Goal: Check status: Check status

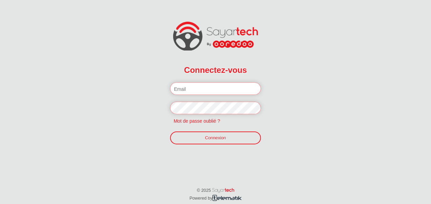
type input "salman.benothman@olaenergy.com"
click at [221, 149] on form "Connectez-vous Veuillez introduire votre email et mot de passe. salman.benothma…" at bounding box center [216, 106] width 108 height 107
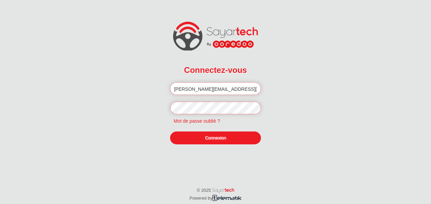
click at [234, 138] on link "Connexion" at bounding box center [215, 137] width 90 height 13
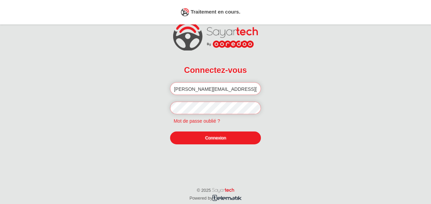
click at [185, 137] on link "Connexion" at bounding box center [215, 137] width 90 height 13
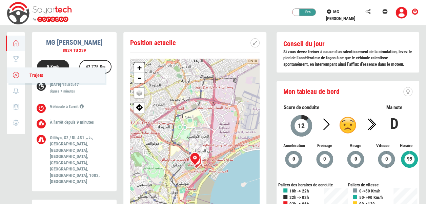
click at [31, 73] on span "Trajets" at bounding box center [33, 75] width 20 height 5
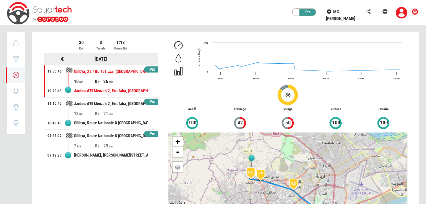
click at [99, 58] on link "[DATE]" at bounding box center [101, 58] width 13 height 5
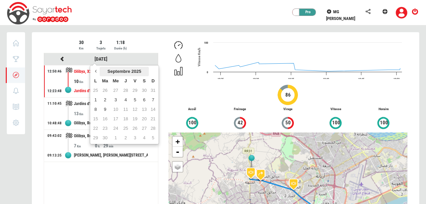
click at [108, 69] on th "Septembre 2025" at bounding box center [124, 71] width 49 height 9
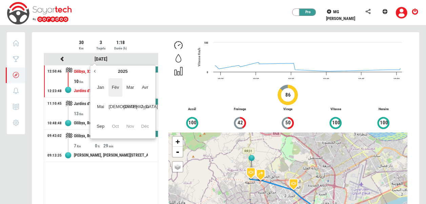
click at [109, 85] on span "Fév" at bounding box center [115, 87] width 14 height 18
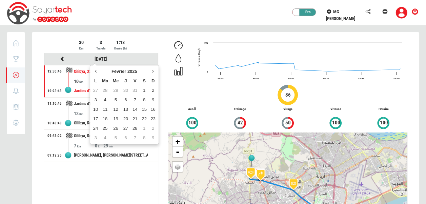
click at [109, 85] on th "Ma" at bounding box center [105, 80] width 11 height 9
click at [133, 118] on td "21" at bounding box center [134, 118] width 9 height 9
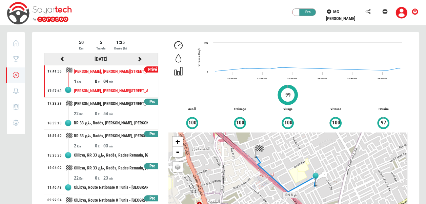
click at [138, 57] on icon at bounding box center [140, 59] width 6 height 5
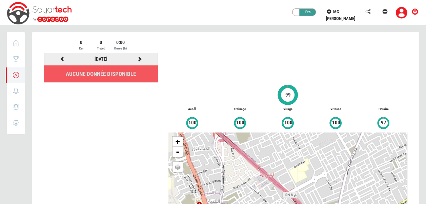
click at [138, 59] on icon at bounding box center [140, 59] width 6 height 5
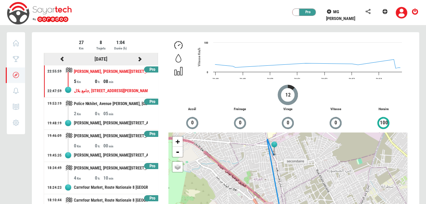
click at [139, 59] on div at bounding box center [139, 59] width 39 height 8
click at [137, 60] on icon at bounding box center [140, 59] width 6 height 5
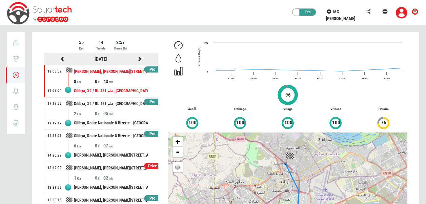
click at [137, 57] on icon at bounding box center [140, 59] width 6 height 5
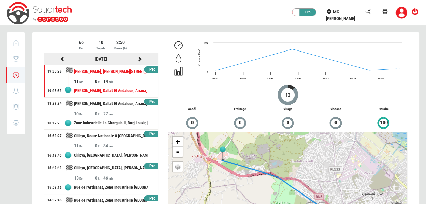
click at [137, 58] on icon at bounding box center [140, 59] width 6 height 5
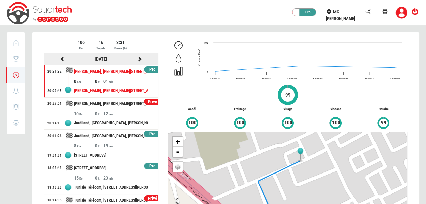
click at [137, 58] on icon at bounding box center [140, 59] width 6 height 5
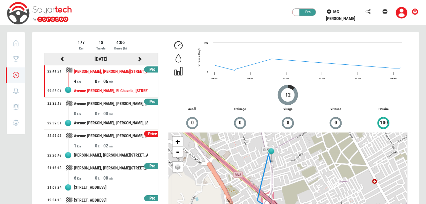
click at [137, 59] on icon at bounding box center [140, 59] width 6 height 5
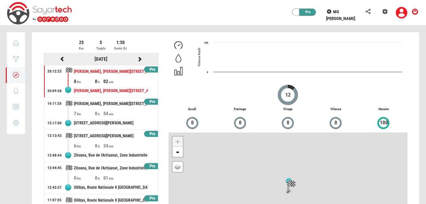
click at [140, 59] on icon at bounding box center [140, 59] width 6 height 5
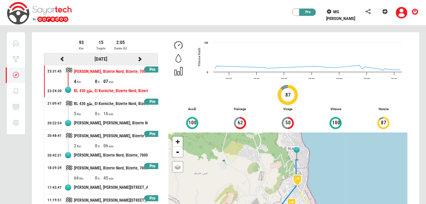
click at [137, 59] on icon at bounding box center [140, 59] width 6 height 5
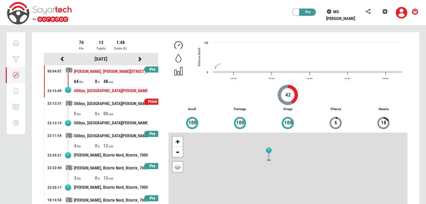
click at [134, 59] on div at bounding box center [225, 148] width 387 height 232
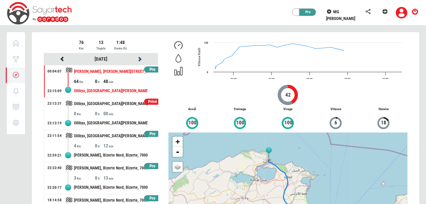
click at [137, 59] on icon at bounding box center [140, 59] width 6 height 5
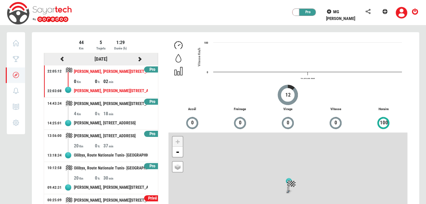
click at [137, 57] on icon at bounding box center [140, 59] width 6 height 5
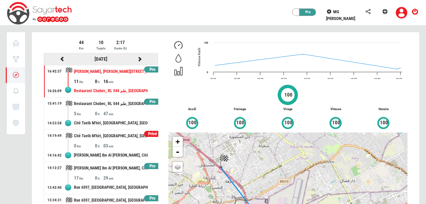
click at [137, 58] on icon at bounding box center [140, 59] width 6 height 5
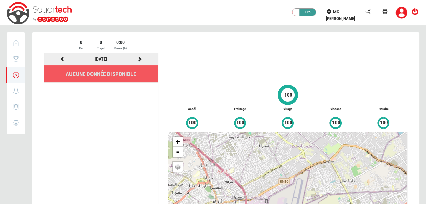
click at [141, 59] on icon at bounding box center [140, 59] width 6 height 5
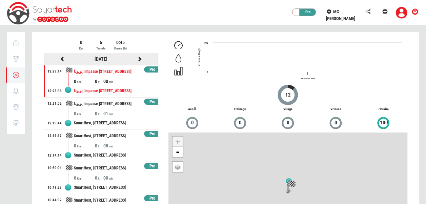
click at [137, 60] on icon at bounding box center [140, 59] width 6 height 5
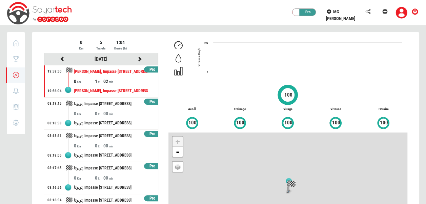
click at [136, 60] on div at bounding box center [139, 59] width 39 height 8
click at [140, 57] on icon at bounding box center [140, 59] width 6 height 5
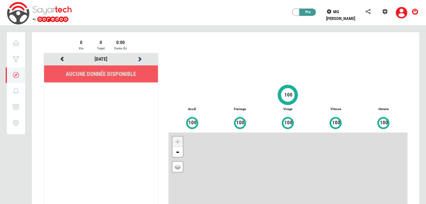
click at [140, 57] on icon at bounding box center [140, 59] width 6 height 5
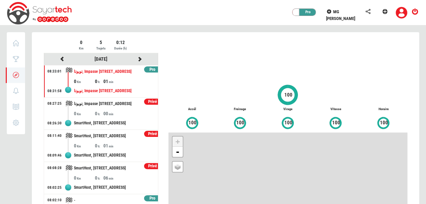
click at [140, 57] on div at bounding box center [225, 148] width 387 height 232
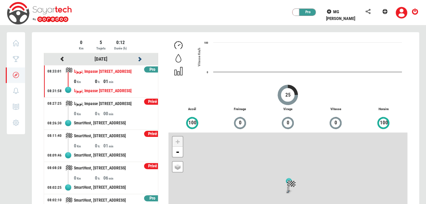
click at [140, 57] on icon at bounding box center [140, 59] width 6 height 5
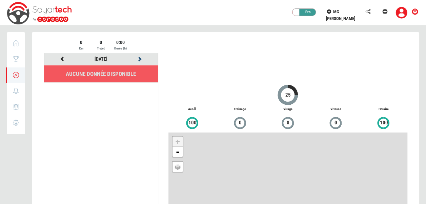
click at [140, 57] on icon at bounding box center [140, 59] width 6 height 5
click at [59, 57] on icon at bounding box center [62, 59] width 6 height 5
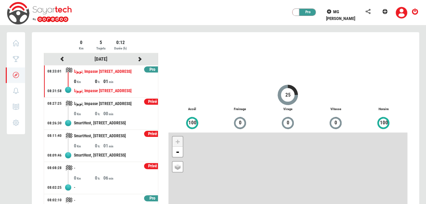
click at [59, 56] on div at bounding box center [225, 148] width 387 height 232
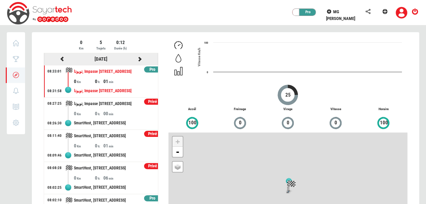
click at [59, 57] on icon at bounding box center [62, 59] width 6 height 5
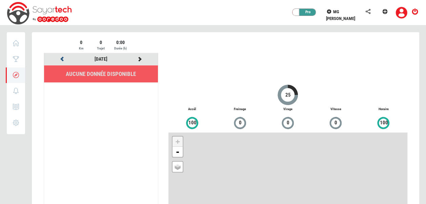
click at [59, 57] on icon at bounding box center [62, 59] width 6 height 5
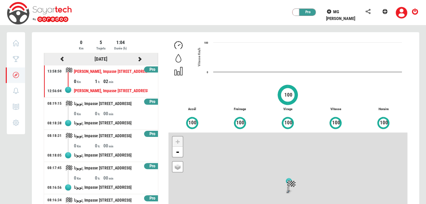
click at [59, 57] on icon at bounding box center [62, 59] width 6 height 5
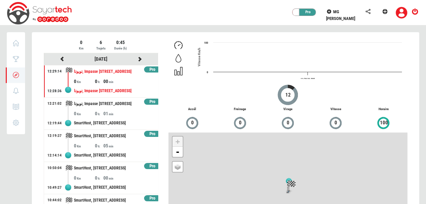
drag, startPoint x: 152, startPoint y: 106, endPoint x: 154, endPoint y: 113, distance: 7.8
click at [154, 113] on div "[DATE] Pro 12:29:14 12:28:36 تويوتا, Impasse [GEOGRAPHIC_DATA] I, [GEOGRAPHIC_D…" at bounding box center [101, 151] width 115 height 197
click at [98, 57] on link "[DATE]" at bounding box center [101, 58] width 13 height 5
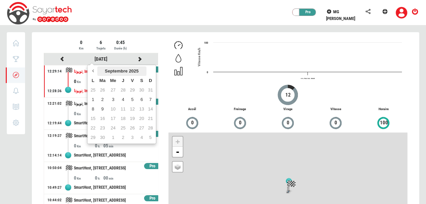
click at [111, 74] on th "Septembre 2025" at bounding box center [121, 70] width 49 height 9
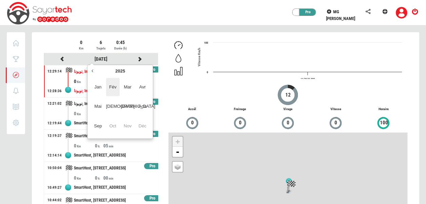
click at [113, 84] on span "Fév" at bounding box center [113, 87] width 14 height 18
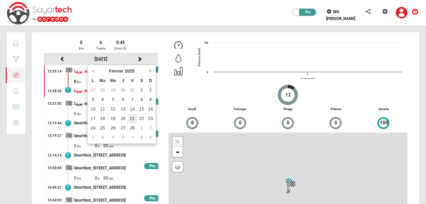
click at [136, 118] on td "21" at bounding box center [132, 118] width 9 height 9
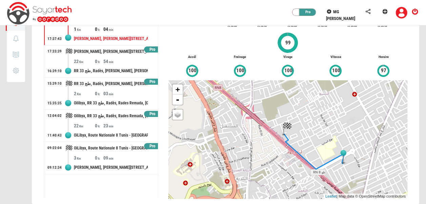
scroll to position [61, 0]
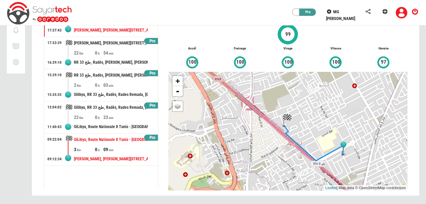
click at [117, 153] on div "[PERSON_NAME], [PERSON_NAME][STREET_ADDRESS]" at bounding box center [111, 159] width 74 height 13
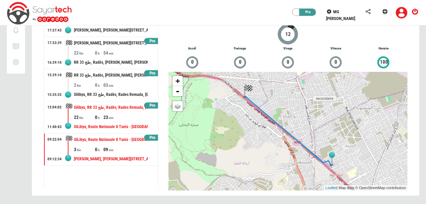
click at [122, 110] on div "Oilibya, RR 33 طج, Radès, Rades Remada, [GEOGRAPHIC_DATA][PERSON_NAME], 2040, […" at bounding box center [111, 107] width 74 height 13
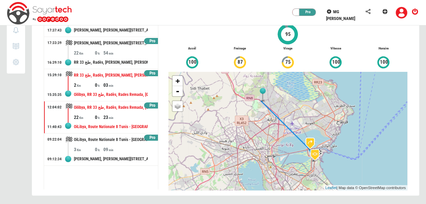
click at [111, 89] on div "Oilibya, RR 33 طج, Radès, Rades Remada, [GEOGRAPHIC_DATA][PERSON_NAME], 2040, […" at bounding box center [111, 94] width 74 height 13
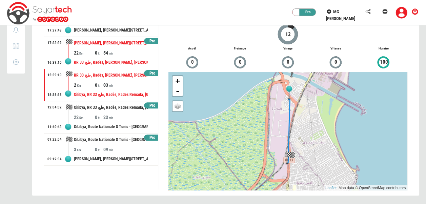
click at [130, 38] on div "[PERSON_NAME], [PERSON_NAME][STREET_ADDRESS]" at bounding box center [111, 43] width 74 height 13
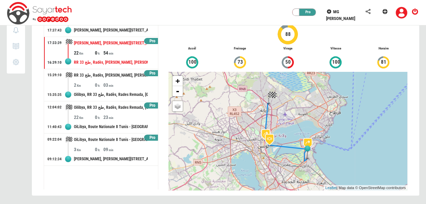
scroll to position [0, 0]
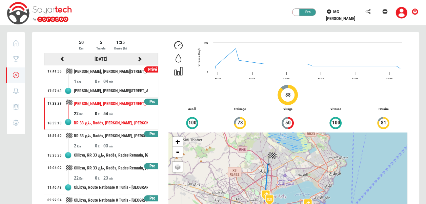
click at [141, 60] on icon at bounding box center [140, 59] width 6 height 5
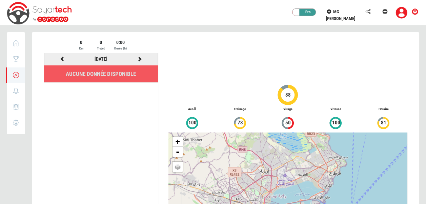
click at [141, 60] on icon at bounding box center [140, 59] width 6 height 5
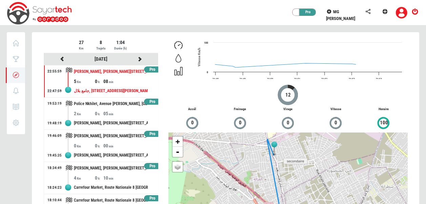
click at [141, 60] on div at bounding box center [139, 59] width 39 height 8
click at [137, 59] on icon at bounding box center [140, 59] width 6 height 5
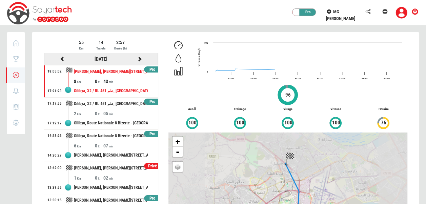
click at [61, 57] on icon at bounding box center [62, 59] width 6 height 5
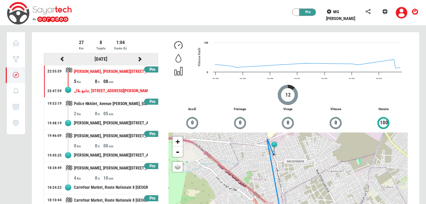
click at [137, 58] on icon at bounding box center [140, 59] width 6 height 5
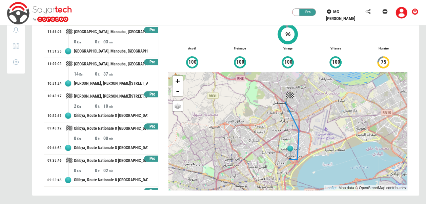
scroll to position [264, 0]
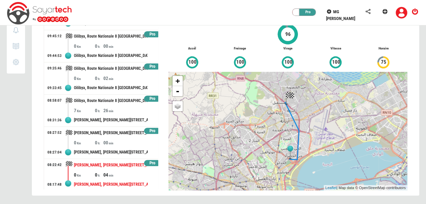
click at [110, 171] on div "04" at bounding box center [113, 174] width 21 height 7
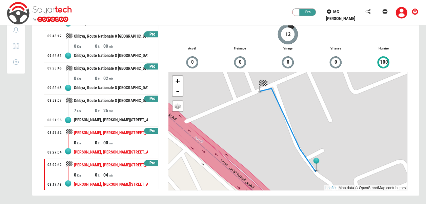
click at [110, 146] on div "[PERSON_NAME], [PERSON_NAME][STREET_ADDRESS]" at bounding box center [111, 152] width 74 height 13
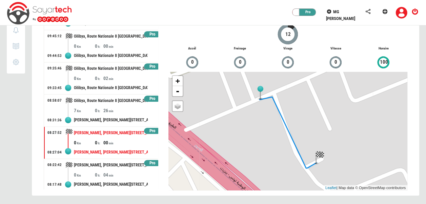
click at [100, 100] on div "Oilibya, Route Nationale 8 [GEOGRAPHIC_DATA] - [GEOGRAPHIC_DATA], [GEOGRAPHIC_D…" at bounding box center [111, 101] width 74 height 13
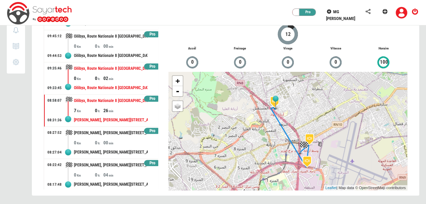
click at [127, 82] on div "Oilibya, Route Nationale 8 [GEOGRAPHIC_DATA] - [GEOGRAPHIC_DATA], [GEOGRAPHIC_D…" at bounding box center [111, 88] width 74 height 13
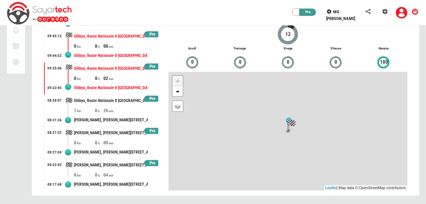
click at [125, 51] on div "Oilibya, Route Nationale 8 [GEOGRAPHIC_DATA] - [GEOGRAPHIC_DATA], [GEOGRAPHIC_D…" at bounding box center [111, 55] width 74 height 13
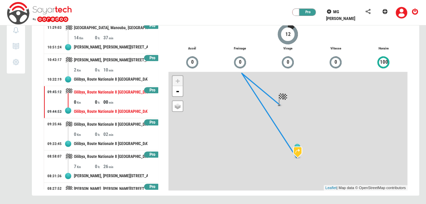
scroll to position [209, 0]
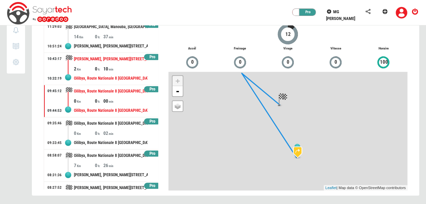
click at [101, 60] on div "[PERSON_NAME], [PERSON_NAME][STREET_ADDRESS]" at bounding box center [111, 59] width 74 height 13
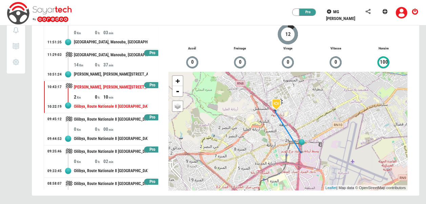
scroll to position [176, 0]
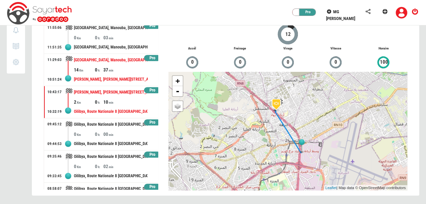
click at [117, 75] on div "[PERSON_NAME], [PERSON_NAME][STREET_ADDRESS]" at bounding box center [111, 79] width 74 height 13
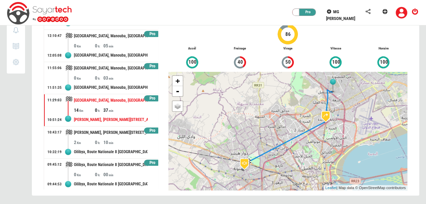
scroll to position [134, 0]
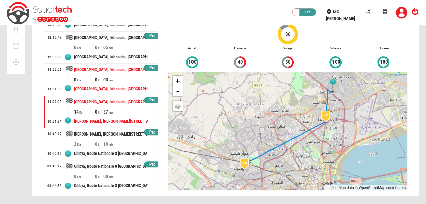
click at [115, 76] on div "03" at bounding box center [113, 79] width 21 height 7
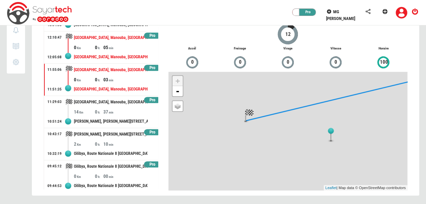
click at [130, 54] on div "[GEOGRAPHIC_DATA], Manouba‬‬, [GEOGRAPHIC_DATA], 2051, [GEOGRAPHIC_DATA]" at bounding box center [111, 57] width 74 height 13
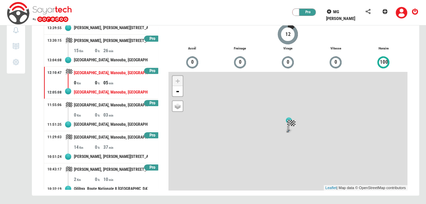
scroll to position [93, 0]
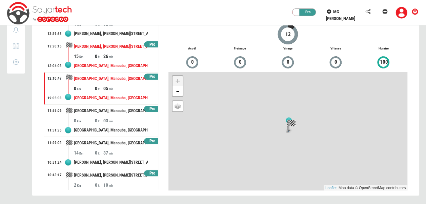
click at [118, 54] on div "26" at bounding box center [113, 56] width 21 height 7
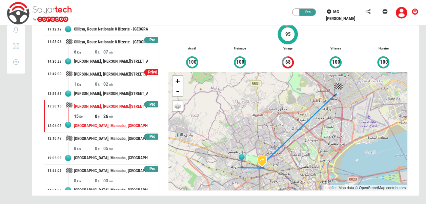
scroll to position [28, 0]
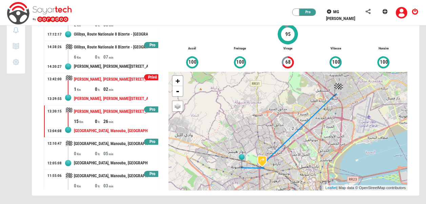
click at [122, 73] on div "[PERSON_NAME], [PERSON_NAME][STREET_ADDRESS]" at bounding box center [111, 79] width 74 height 13
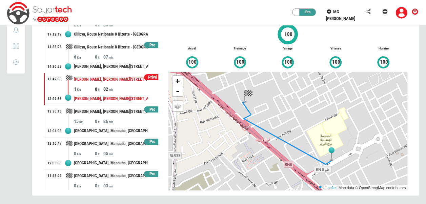
click at [119, 65] on div "[PERSON_NAME], [PERSON_NAME][STREET_ADDRESS]" at bounding box center [111, 66] width 74 height 13
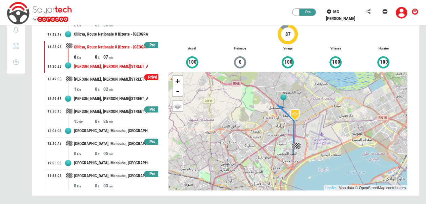
click at [203, 204] on html "Privé Pro MG [PERSON_NAME] [GEOGRAPHIC_DATA] Score Trajets 0 Notifications 0 Ra…" at bounding box center [213, 71] width 426 height 265
click at [140, 28] on div "Oilibya, Route Nationale 8 Bizerte - [GEOGRAPHIC_DATA], [GEOGRAPHIC_DATA], [GEO…" at bounding box center [111, 34] width 74 height 13
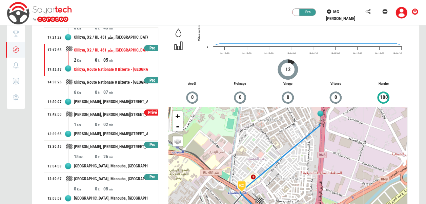
scroll to position [16, 0]
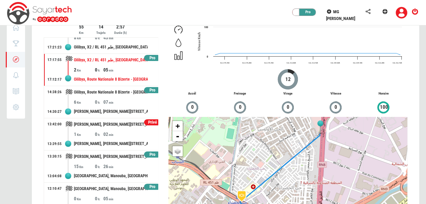
click at [259, 179] on div "+ - OSM Map Google Map Google Satellite Leaflet | Map data © OpenStreetMap cont…" at bounding box center [287, 176] width 239 height 119
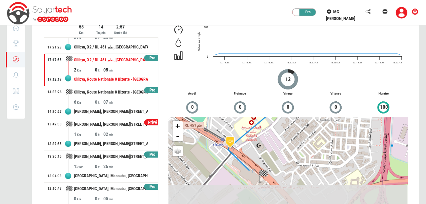
drag, startPoint x: 259, startPoint y: 179, endPoint x: 265, endPoint y: 101, distance: 78.2
click at [265, 101] on div "Created with Highcharts 12.4.0 16:12:30 16:13:00 16:13:30 16:14:00 16:14:30 16:…" at bounding box center [287, 129] width 249 height 212
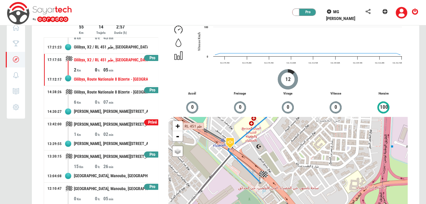
click at [261, 175] on img at bounding box center [263, 177] width 10 height 14
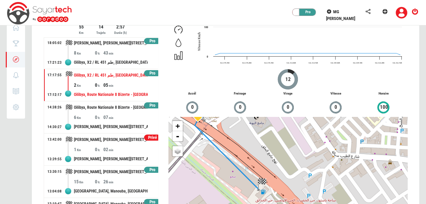
scroll to position [0, 0]
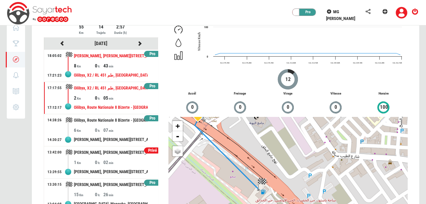
click at [124, 62] on div "8 0 43" at bounding box center [116, 65] width 84 height 7
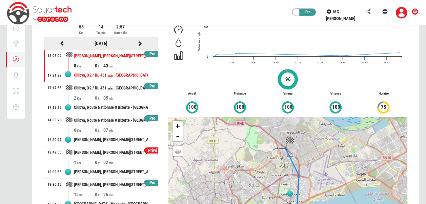
click at [137, 42] on icon at bounding box center [140, 43] width 6 height 5
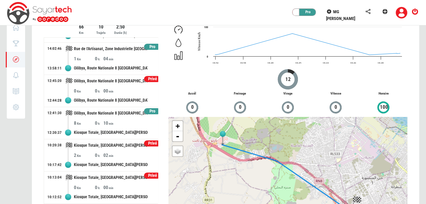
scroll to position [61, 0]
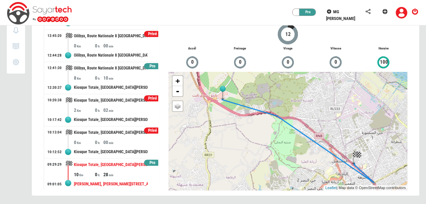
click at [120, 168] on div "Kiosque Totale, [GEOGRAPHIC_DATA][PERSON_NAME], [GEOGRAPHIC_DATA], [GEOGRAPHIC_…" at bounding box center [111, 165] width 74 height 13
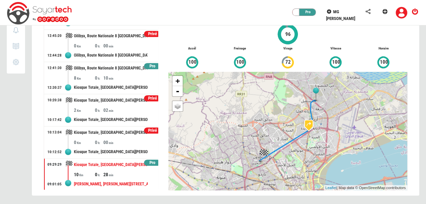
click at [266, 168] on div "+ - OSM Map Google Map Google Satellite Leaflet | Map data © OpenStreetMap cont…" at bounding box center [287, 131] width 239 height 119
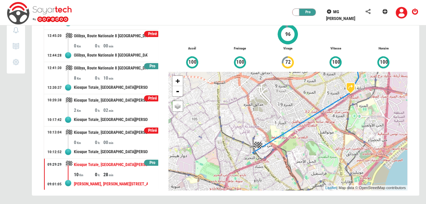
click at [266, 168] on div "+ - OSM Map Google Map Google Satellite Leaflet | Map data © OpenStreetMap cont…" at bounding box center [287, 131] width 239 height 119
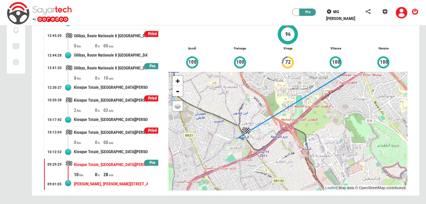
click at [239, 151] on div "+ - OSM Map Google Map Google Satellite Leaflet | Map data © OpenStreetMap cont…" at bounding box center [287, 131] width 239 height 119
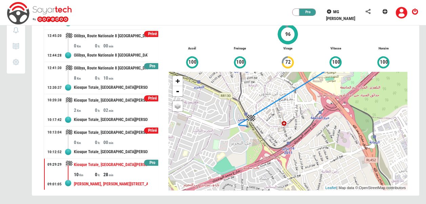
click at [239, 151] on div "+ - OSM Map Google Map Google Satellite Leaflet | Map data © OpenStreetMap cont…" at bounding box center [287, 131] width 239 height 119
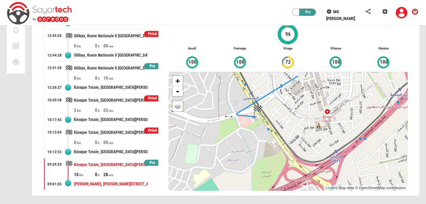
drag, startPoint x: 268, startPoint y: 131, endPoint x: 265, endPoint y: 157, distance: 25.9
click at [265, 157] on div "+ - OSM Map Google Map Google Satellite Leaflet | Map data © OpenStreetMap cont…" at bounding box center [287, 131] width 239 height 119
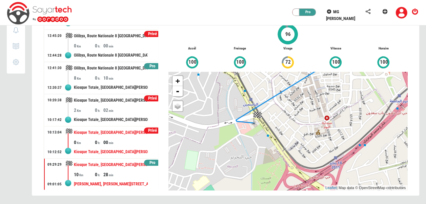
click at [111, 149] on div "Kiosque Totale, [GEOGRAPHIC_DATA][PERSON_NAME], [GEOGRAPHIC_DATA], [GEOGRAPHIC_…" at bounding box center [111, 152] width 74 height 13
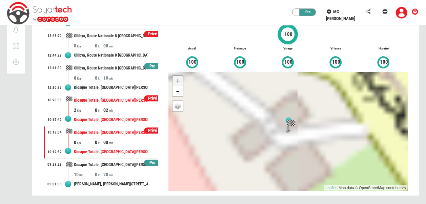
click at [92, 114] on div "Kiosque Totale, [GEOGRAPHIC_DATA][PERSON_NAME], [GEOGRAPHIC_DATA], [GEOGRAPHIC_…" at bounding box center [111, 119] width 74 height 13
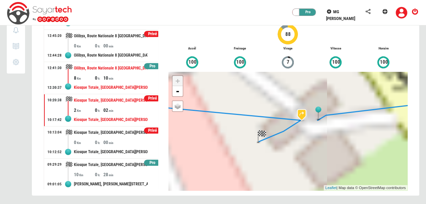
click at [105, 87] on div "Kiosque Totale, [GEOGRAPHIC_DATA][PERSON_NAME], [GEOGRAPHIC_DATA], [GEOGRAPHIC_…" at bounding box center [111, 87] width 74 height 13
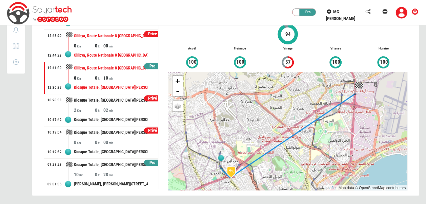
click at [113, 54] on div "Oilibya, Route Nationale 8 [GEOGRAPHIC_DATA] - [GEOGRAPHIC_DATA], [GEOGRAPHIC_D…" at bounding box center [111, 55] width 74 height 13
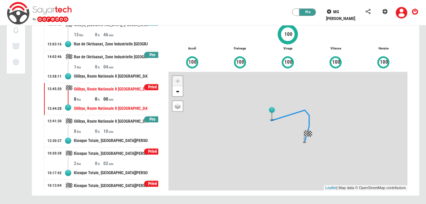
scroll to position [79, 0]
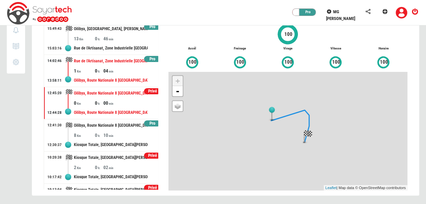
click at [119, 68] on div "04" at bounding box center [113, 70] width 21 height 7
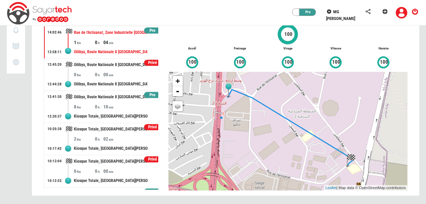
scroll to position [106, 0]
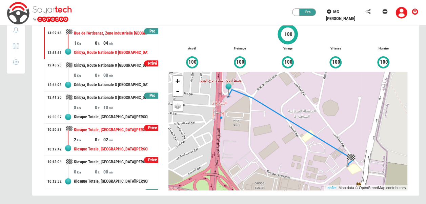
click at [104, 138] on div "02" at bounding box center [113, 139] width 21 height 7
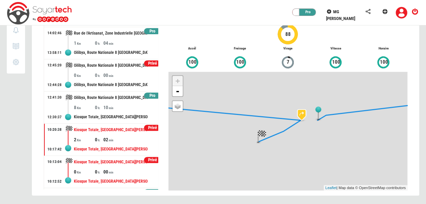
click at [111, 178] on div "Kiosque Totale, [GEOGRAPHIC_DATA][PERSON_NAME], [GEOGRAPHIC_DATA], [GEOGRAPHIC_…" at bounding box center [111, 181] width 74 height 13
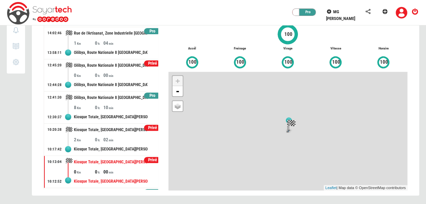
scroll to position [136, 0]
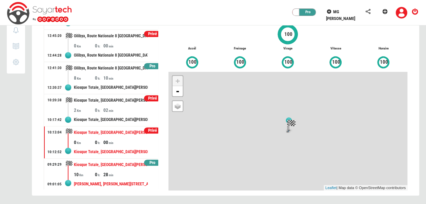
click at [101, 181] on div "[PERSON_NAME], [PERSON_NAME][STREET_ADDRESS]" at bounding box center [111, 184] width 74 height 13
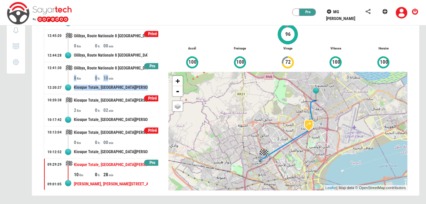
drag, startPoint x: 158, startPoint y: 91, endPoint x: 158, endPoint y: 74, distance: 18.0
click at [158, 74] on div "[DATE] Pro 19:50:36 19:35:58 Ennassim, [GEOGRAPHIC_DATA], Ariana, 2073, [GEOGRA…" at bounding box center [101, 91] width 115 height 197
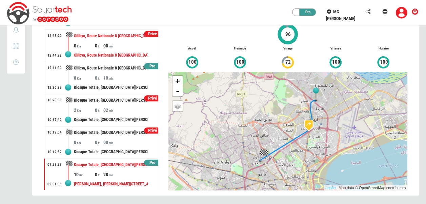
drag, startPoint x: 158, startPoint y: 74, endPoint x: 114, endPoint y: 43, distance: 53.4
click at [114, 43] on div "00" at bounding box center [113, 45] width 21 height 7
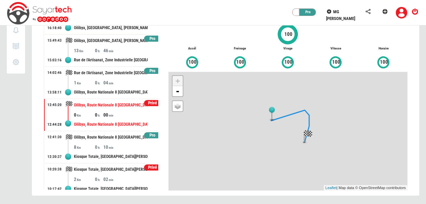
scroll to position [57, 0]
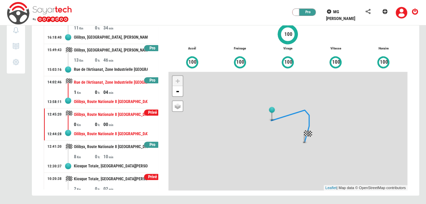
click at [110, 85] on div "Rue de l'Artisanat, Zone Industrielle [GEOGRAPHIC_DATA], [GEOGRAPHIC_DATA], [GE…" at bounding box center [111, 82] width 74 height 13
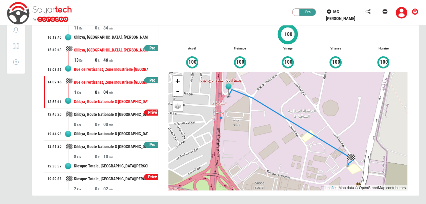
click at [118, 64] on div "Rue de l'Artisanat, Zone Industrielle [GEOGRAPHIC_DATA], [GEOGRAPHIC_DATA], [GE…" at bounding box center [111, 69] width 74 height 13
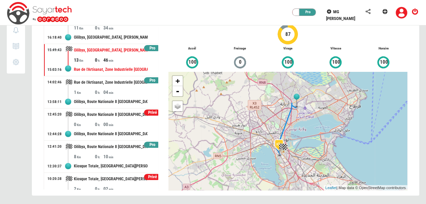
click at [273, 157] on div "+ - OSM Map Google Map Google Satellite Leaflet | Map data © OpenStreetMap cont…" at bounding box center [287, 131] width 239 height 119
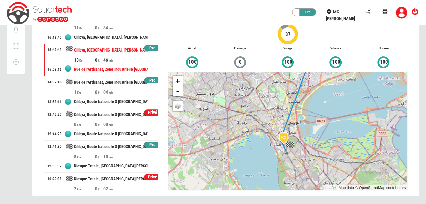
click at [273, 157] on div "+ - OSM Map Google Map Google Satellite Leaflet | Map data © OpenStreetMap cont…" at bounding box center [287, 131] width 239 height 119
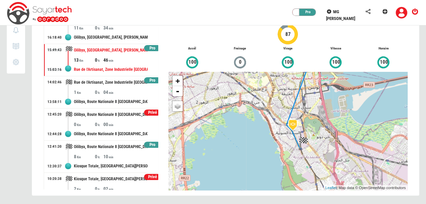
click at [273, 157] on div "+ - OSM Map Google Map Google Satellite Leaflet | Map data © OpenStreetMap cont…" at bounding box center [287, 131] width 239 height 119
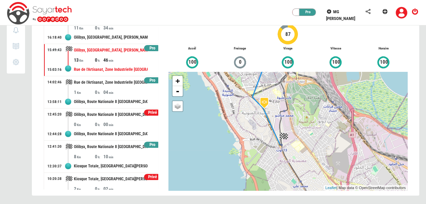
drag, startPoint x: 322, startPoint y: 156, endPoint x: 272, endPoint y: 159, distance: 50.2
click at [272, 159] on div "+ - OSM Map Google Map Google Satellite Leaflet | Map data © OpenStreetMap cont…" at bounding box center [287, 131] width 239 height 119
click at [263, 145] on div "+ - OSM Map Google Map Google Satellite Leaflet | Map data © OpenStreetMap cont…" at bounding box center [287, 131] width 239 height 119
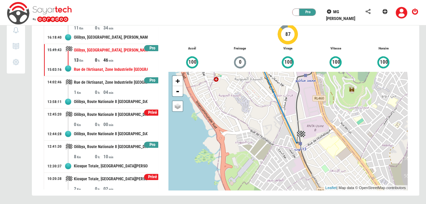
click at [266, 161] on div "+ - OSM Map Google Map Google Satellite Leaflet | Map data © OpenStreetMap cont…" at bounding box center [287, 131] width 239 height 119
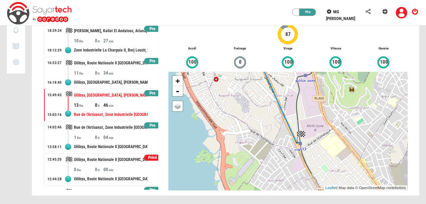
scroll to position [2, 0]
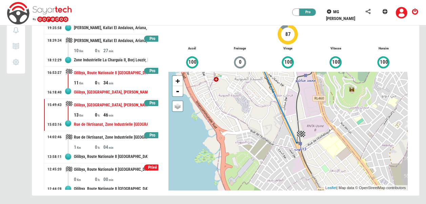
click at [123, 86] on div "Oilibya, [GEOGRAPHIC_DATA], [PERSON_NAME][GEOGRAPHIC_DATA], [GEOGRAPHIC_DATA][P…" at bounding box center [111, 92] width 74 height 13
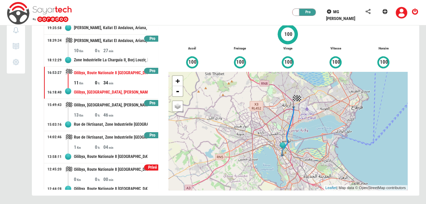
click at [298, 124] on div "+ - OSM Map Google Map Google Satellite Leaflet | Map data © OpenStreetMap cont…" at bounding box center [287, 131] width 239 height 119
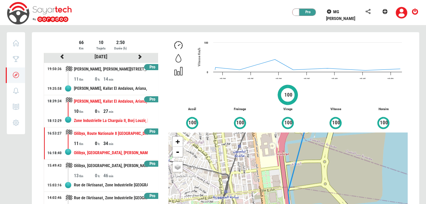
click at [122, 105] on div "[PERSON_NAME], Kallat El Andalous, Ariana, 2083, [GEOGRAPHIC_DATA]" at bounding box center [111, 101] width 74 height 13
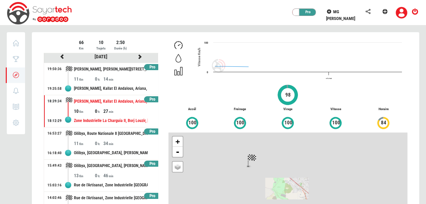
click at [112, 81] on div at bounding box center [225, 148] width 387 height 232
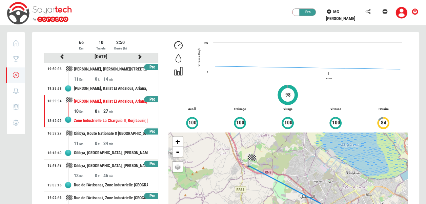
click at [221, 149] on div "+ - OSM Map Google Map Google Satellite Leaflet | Map data © OpenStreetMap cont…" at bounding box center [287, 191] width 239 height 119
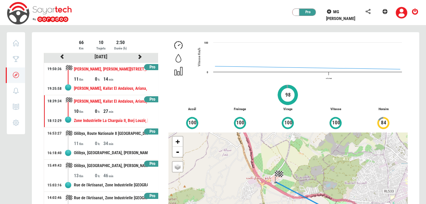
click at [130, 68] on div "[PERSON_NAME], [PERSON_NAME][STREET_ADDRESS]" at bounding box center [111, 69] width 74 height 13
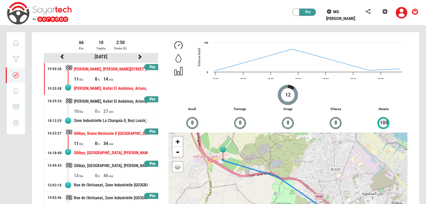
click at [118, 148] on div "Oilibya, [GEOGRAPHIC_DATA], [PERSON_NAME][GEOGRAPHIC_DATA], [GEOGRAPHIC_DATA][P…" at bounding box center [111, 153] width 74 height 13
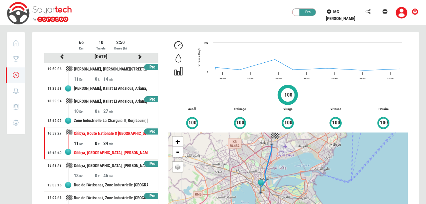
drag, startPoint x: 279, startPoint y: 173, endPoint x: 254, endPoint y: 148, distance: 35.9
click at [254, 148] on div "+ - OSM Map Google Map Google Satellite Leaflet | Map data © OpenStreetMap cont…" at bounding box center [287, 191] width 239 height 119
click at [262, 173] on div "+ - OSM Map Google Map Google Satellite Leaflet | Map data © OpenStreetMap cont…" at bounding box center [287, 191] width 239 height 119
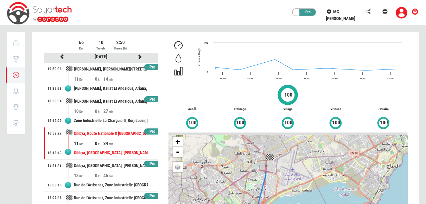
drag, startPoint x: 278, startPoint y: 143, endPoint x: 259, endPoint y: 200, distance: 60.0
click at [259, 200] on div "+ - OSM Map Google Map Google Satellite Leaflet | Map data © OpenStreetMap cont…" at bounding box center [287, 191] width 239 height 119
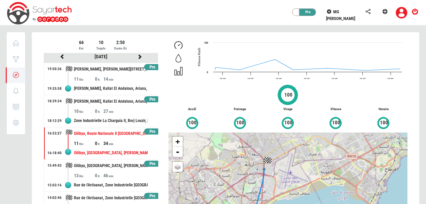
click at [259, 200] on div "+ - OSM Map Google Map Google Satellite Leaflet | Map data © OpenStreetMap cont…" at bounding box center [287, 191] width 239 height 119
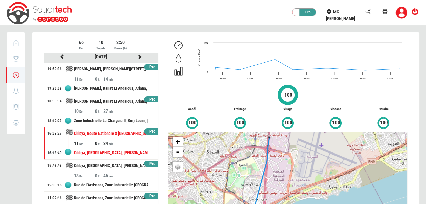
drag, startPoint x: 268, startPoint y: 177, endPoint x: 259, endPoint y: 211, distance: 35.6
click at [259, 204] on html "Privé Pro MG [PERSON_NAME] [GEOGRAPHIC_DATA] Score Trajets 0 Notifications 0 Ra…" at bounding box center [213, 132] width 426 height 265
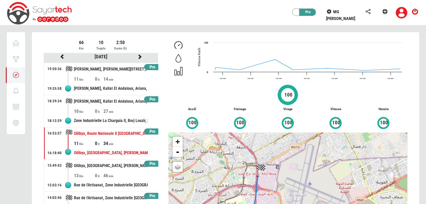
click at [264, 194] on div "+ - OSM Map Google Map Google Satellite Leaflet | Map data © OpenStreetMap cont…" at bounding box center [287, 191] width 239 height 119
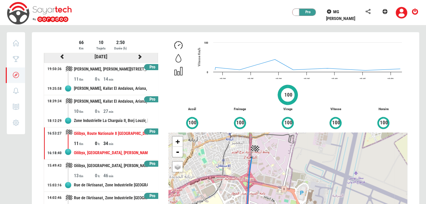
click at [137, 56] on icon at bounding box center [140, 56] width 6 height 5
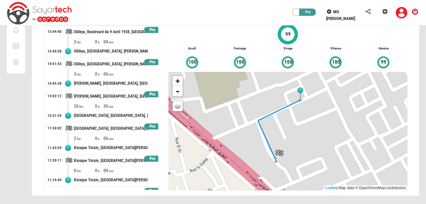
scroll to position [328, 0]
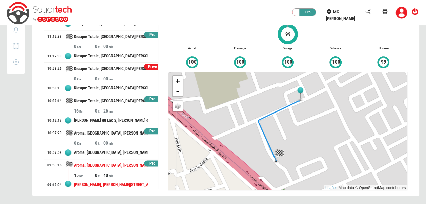
click at [115, 162] on div "Aroma, [GEOGRAPHIC_DATA], [PERSON_NAME] du Lac 2, [PERSON_NAME] du Lac II, [GEO…" at bounding box center [111, 165] width 74 height 13
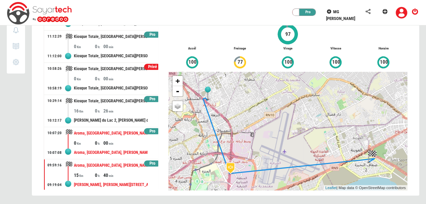
click at [122, 153] on div "Aroma, [GEOGRAPHIC_DATA], [PERSON_NAME] du Lac 2, [PERSON_NAME] du Lac II, [GEO…" at bounding box center [111, 152] width 74 height 13
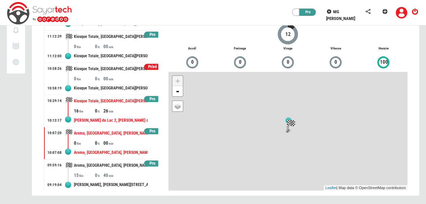
click at [117, 120] on div "[PERSON_NAME] du Lac 2, [PERSON_NAME] du Lac II, [GEOGRAPHIC_DATA], [GEOGRAPHIC…" at bounding box center [111, 120] width 74 height 13
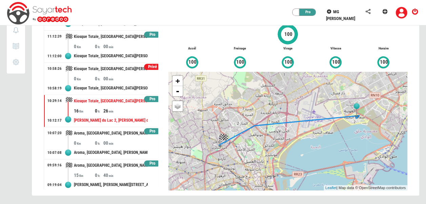
click at [233, 151] on div "+ - OSM Map Google Map Google Satellite Leaflet | Map data © OpenStreetMap cont…" at bounding box center [287, 131] width 239 height 119
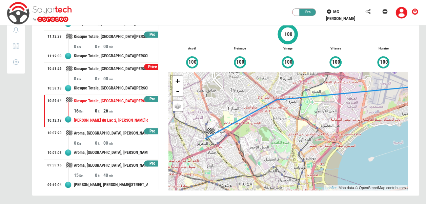
click at [233, 151] on div "+ - OSM Map Google Map Google Satellite Leaflet | Map data © OpenStreetMap cont…" at bounding box center [287, 131] width 239 height 119
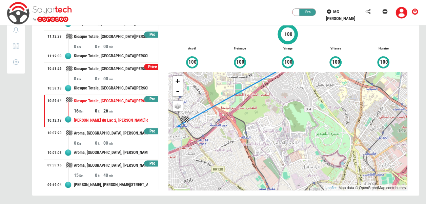
click at [233, 151] on div "+ - OSM Map Google Map Google Satellite Leaflet | Map data © OpenStreetMap cont…" at bounding box center [287, 131] width 239 height 119
click at [110, 75] on div "00" at bounding box center [113, 78] width 21 height 7
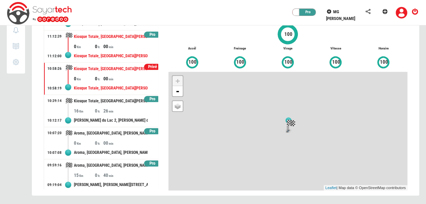
click at [105, 47] on div "00" at bounding box center [113, 46] width 21 height 7
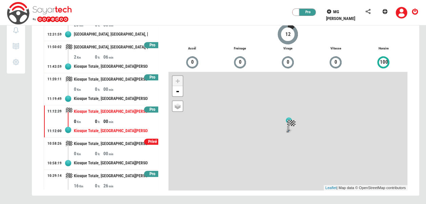
scroll to position [248, 0]
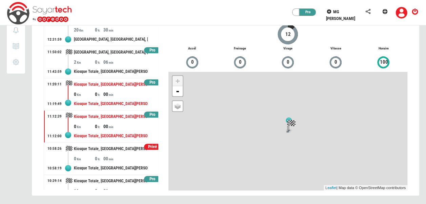
click at [109, 85] on div "Kiosque Totale, [GEOGRAPHIC_DATA][PERSON_NAME], [GEOGRAPHIC_DATA], [GEOGRAPHIC_…" at bounding box center [111, 84] width 74 height 13
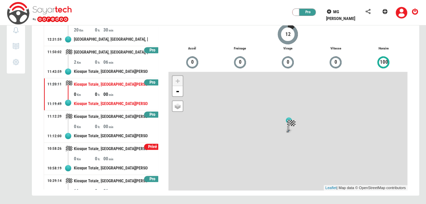
click at [95, 62] on div "0" at bounding box center [99, 62] width 8 height 7
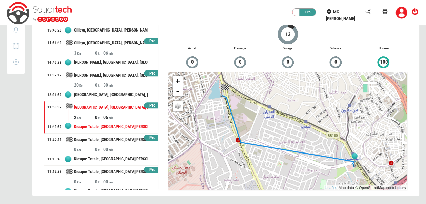
scroll to position [192, 0]
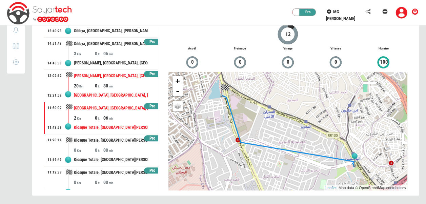
click at [117, 92] on div "[GEOGRAPHIC_DATA], [GEOGRAPHIC_DATA], [PERSON_NAME], [GEOGRAPHIC_DATA], [GEOGRA…" at bounding box center [111, 95] width 74 height 13
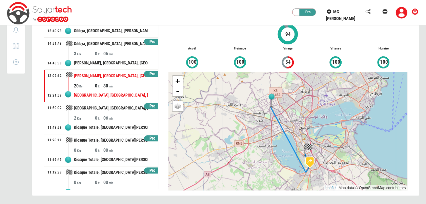
click at [292, 175] on div "+ - OSM Map Google Map Google Satellite Leaflet | Map data © OpenStreetMap cont…" at bounding box center [287, 131] width 239 height 119
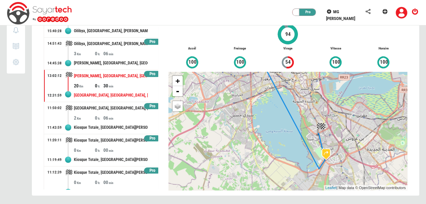
click at [292, 175] on div "+ - OSM Map Google Map Google Satellite Leaflet | Map data © OpenStreetMap cont…" at bounding box center [287, 131] width 239 height 119
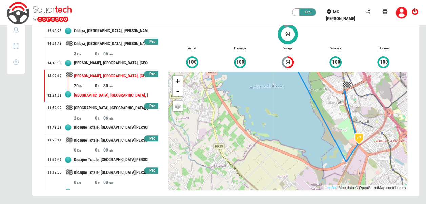
click at [346, 104] on div "+ - OSM Map Google Map Google Satellite Leaflet | Map data © OpenStreetMap cont…" at bounding box center [287, 131] width 239 height 119
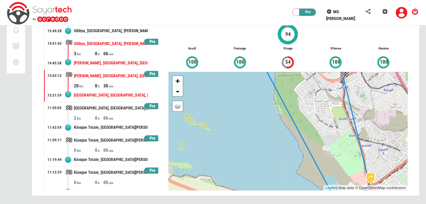
click at [134, 57] on div "[PERSON_NAME], [GEOGRAPHIC_DATA], [GEOGRAPHIC_DATA][PERSON_NAME] (4), [GEOGRAPH…" at bounding box center [111, 63] width 74 height 13
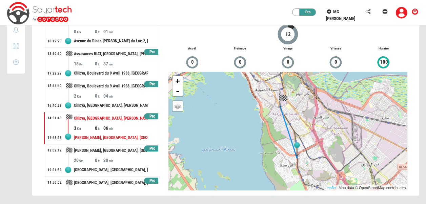
scroll to position [116, 0]
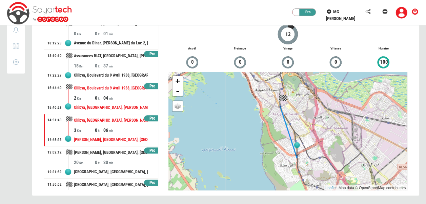
click at [134, 95] on div "2 0 04" at bounding box center [116, 98] width 84 height 7
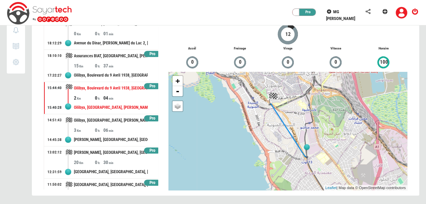
click at [124, 73] on div "Oilibya, Boulevard du 9 Avril 1938, [GEOGRAPHIC_DATA], [GEOGRAPHIC_DATA], Bir A…" at bounding box center [111, 75] width 74 height 13
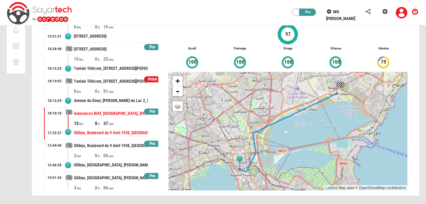
scroll to position [54, 0]
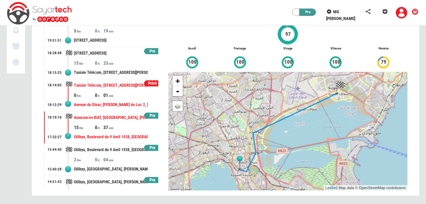
click at [122, 87] on div "Tunisie Télécom, [STREET_ADDRESS][PERSON_NAME][PERSON_NAME], [GEOGRAPHIC_DATA],…" at bounding box center [111, 85] width 74 height 13
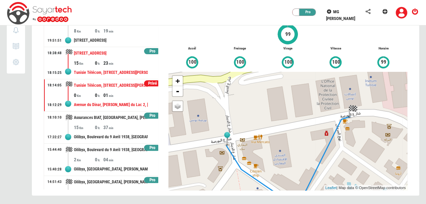
click at [130, 73] on div "Tunisie Télécom, [STREET_ADDRESS][PERSON_NAME][PERSON_NAME], [GEOGRAPHIC_DATA],…" at bounding box center [111, 72] width 74 height 13
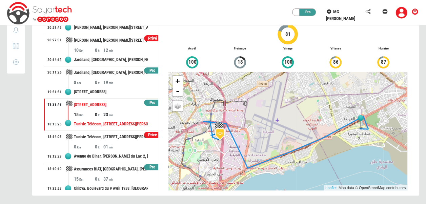
scroll to position [0, 0]
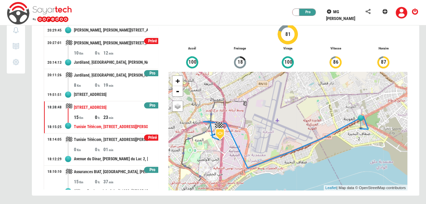
click at [207, 147] on div "+ - OSM Map Google Map Google Satellite Leaflet | Map data © OpenStreetMap cont…" at bounding box center [287, 131] width 239 height 119
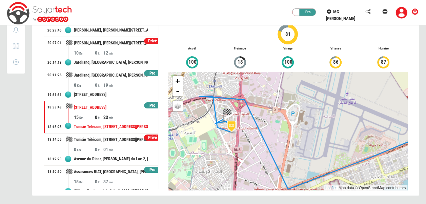
click at [218, 144] on div "+ - OSM Map Google Map Google Satellite Leaflet | Map data © OpenStreetMap cont…" at bounding box center [287, 131] width 239 height 119
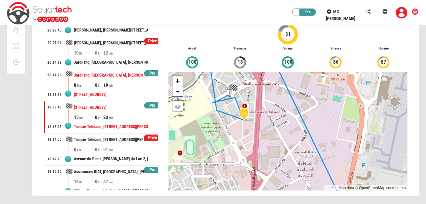
click at [120, 72] on div "Jardiland, [GEOGRAPHIC_DATA], [PERSON_NAME] du Lac, [GEOGRAPHIC_DATA], [GEOGRAP…" at bounding box center [111, 75] width 74 height 13
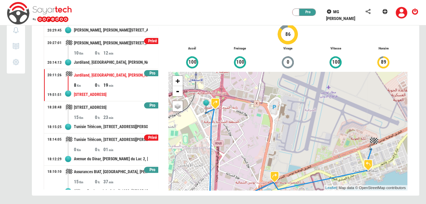
click at [114, 58] on div "Jardiland, [GEOGRAPHIC_DATA], [PERSON_NAME] du Lac, [GEOGRAPHIC_DATA], [GEOGRAP…" at bounding box center [111, 62] width 74 height 13
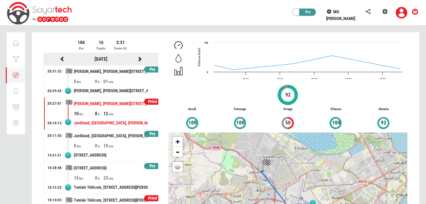
click at [137, 56] on div at bounding box center [139, 59] width 39 height 8
click at [137, 58] on icon at bounding box center [140, 59] width 6 height 5
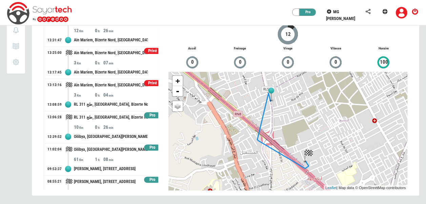
scroll to position [392, 0]
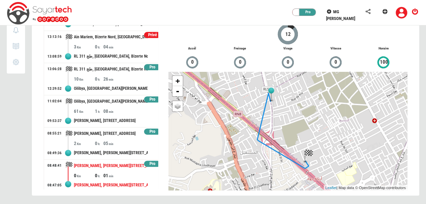
click at [118, 172] on div "01" at bounding box center [113, 175] width 21 height 7
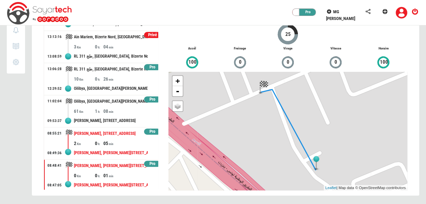
click at [102, 135] on div "[PERSON_NAME], [STREET_ADDRESS]" at bounding box center [111, 133] width 74 height 13
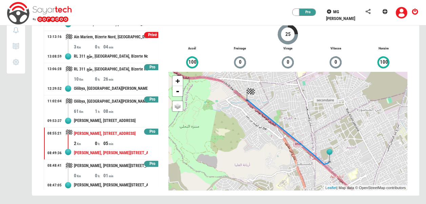
click at [214, 113] on div "+ - OSM Map Google Map Google Satellite Leaflet | Map data © OpenStreetMap cont…" at bounding box center [287, 131] width 239 height 119
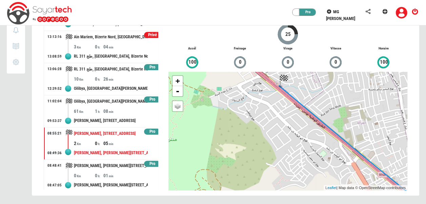
click at [253, 106] on div "+ - OSM Map Google Map Google Satellite Leaflet | Map data © OpenStreetMap cont…" at bounding box center [287, 131] width 239 height 119
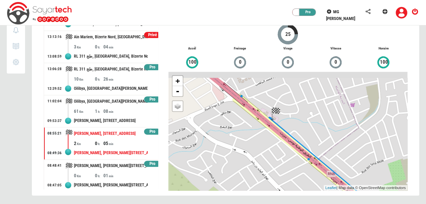
drag, startPoint x: 299, startPoint y: 97, endPoint x: 260, endPoint y: 154, distance: 69.4
click at [260, 154] on div "+ - OSM Map Google Map Google Satellite Leaflet | Map data © OpenStreetMap cont…" at bounding box center [287, 131] width 239 height 119
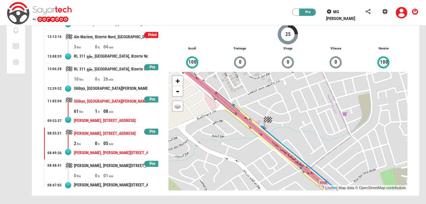
click at [122, 111] on div "61 1 08" at bounding box center [116, 111] width 84 height 7
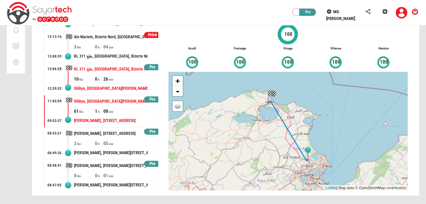
click at [127, 70] on div "RL 311 طج, [GEOGRAPHIC_DATA], Bizerte Nord, [GEOGRAPHIC_DATA], [GEOGRAPHIC_DATA]" at bounding box center [111, 69] width 74 height 13
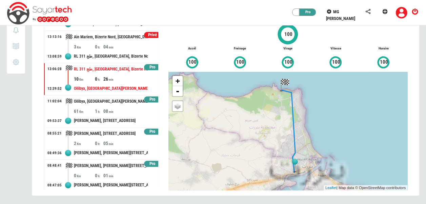
click at [111, 50] on div "RL 311 طج, [GEOGRAPHIC_DATA], Bizerte Nord, [GEOGRAPHIC_DATA], [GEOGRAPHIC_DATA]" at bounding box center [111, 56] width 74 height 13
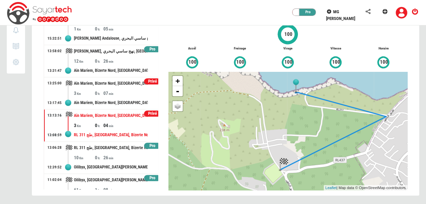
scroll to position [314, 0]
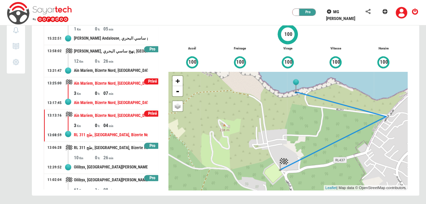
click at [115, 100] on div "Ain Mariem, Bizerte Nord, [GEOGRAPHIC_DATA], [GEOGRAPHIC_DATA]" at bounding box center [111, 103] width 74 height 13
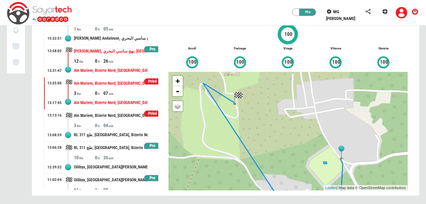
click at [97, 64] on div "Ain Mariem, Bizerte Nord, [GEOGRAPHIC_DATA], [GEOGRAPHIC_DATA]" at bounding box center [111, 70] width 74 height 13
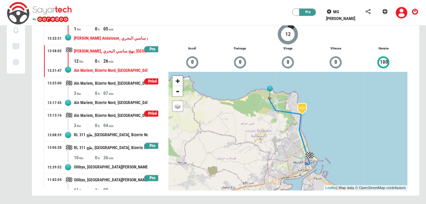
click at [119, 39] on div "[PERSON_NAME] Andalouse, نهج ساسي البحري, Bizerte, [PERSON_NAME], Bizerte Nord,…" at bounding box center [111, 38] width 74 height 13
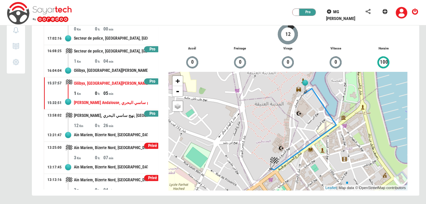
scroll to position [247, 0]
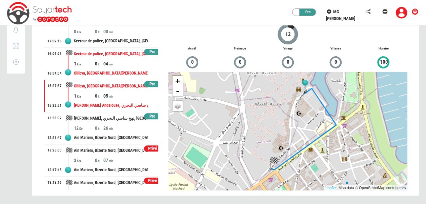
click at [121, 60] on div "04" at bounding box center [113, 63] width 21 height 7
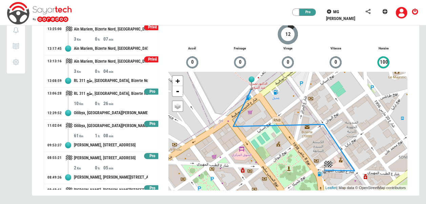
scroll to position [370, 0]
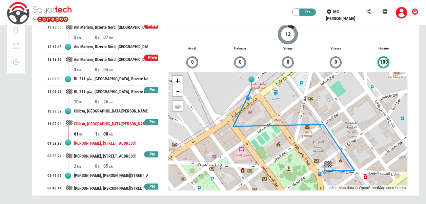
click at [120, 137] on div "[PERSON_NAME], [STREET_ADDRESS]" at bounding box center [111, 143] width 74 height 13
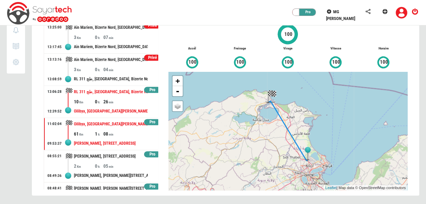
click at [100, 102] on div "0" at bounding box center [99, 101] width 8 height 7
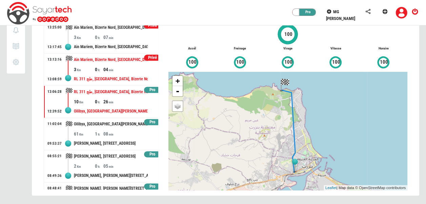
click at [106, 73] on div "RL 311 طج, [GEOGRAPHIC_DATA], Bizerte Nord, [GEOGRAPHIC_DATA], [GEOGRAPHIC_DATA]" at bounding box center [111, 79] width 74 height 13
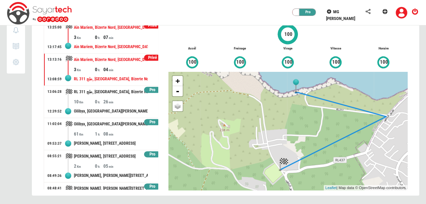
click at [128, 44] on div "Ain Mariem, Bizerte Nord, [GEOGRAPHIC_DATA], [GEOGRAPHIC_DATA]" at bounding box center [111, 47] width 74 height 13
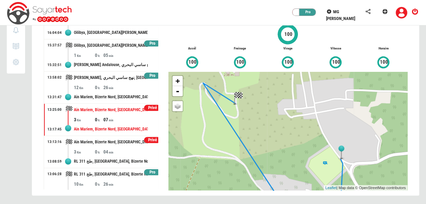
scroll to position [276, 0]
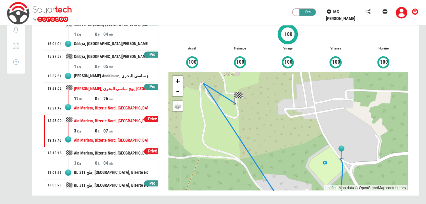
click at [135, 98] on div "12 0 26" at bounding box center [116, 98] width 84 height 7
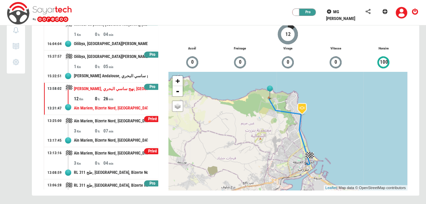
click at [112, 70] on div "[PERSON_NAME] Andalouse, نهج ساسي البحري, Bizerte, [PERSON_NAME], Bizerte Nord,…" at bounding box center [111, 76] width 74 height 13
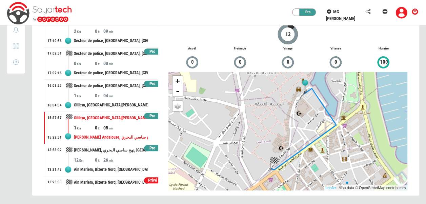
scroll to position [207, 0]
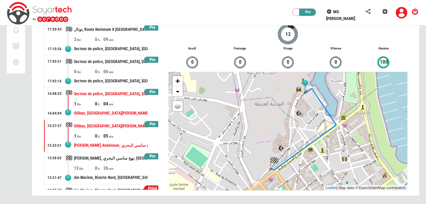
click at [128, 94] on div "Secteur de police, [GEOGRAPHIC_DATA], [GEOGRAPHIC_DATA], [GEOGRAPHIC_DATA], Biz…" at bounding box center [111, 94] width 74 height 13
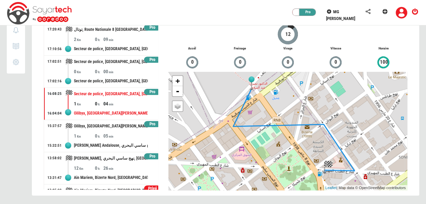
click at [115, 68] on div "00" at bounding box center [113, 71] width 21 height 7
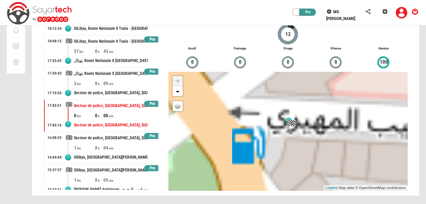
scroll to position [161, 0]
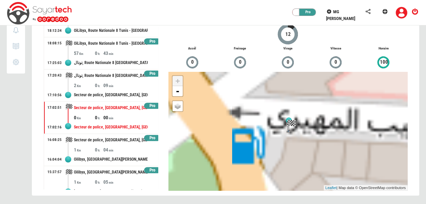
click at [261, 150] on div "+ - OSM Map Google Map Google Satellite Leaflet | Map data © OpenStreetMap cont…" at bounding box center [287, 131] width 239 height 119
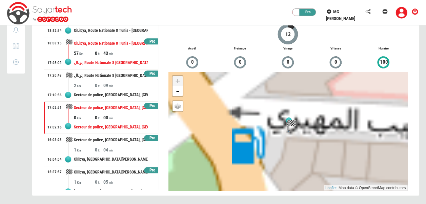
click at [123, 59] on div "توتال, Route Nationale 8 [GEOGRAPHIC_DATA] - [GEOGRAPHIC_DATA], [GEOGRAPHIC_DAT…" at bounding box center [111, 63] width 74 height 13
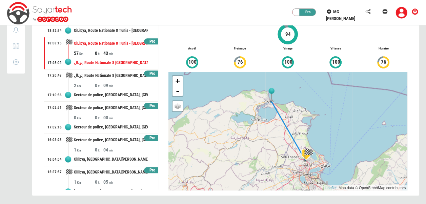
scroll to position [0, 0]
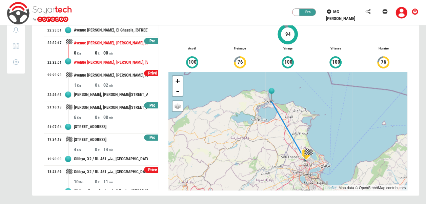
click at [115, 57] on div "Avenue [PERSON_NAME], [PERSON_NAME], [STREET_ADDRESS]" at bounding box center [111, 62] width 74 height 13
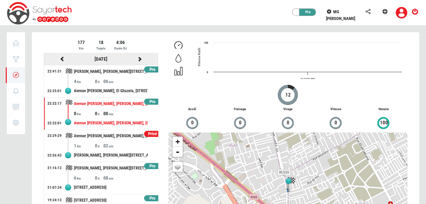
click at [137, 57] on icon at bounding box center [140, 59] width 6 height 5
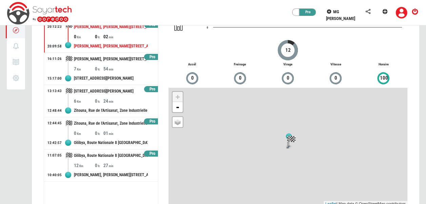
scroll to position [61, 0]
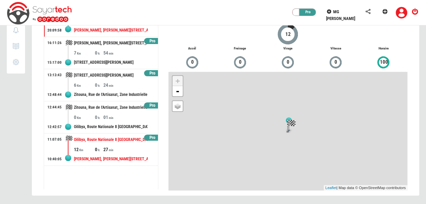
click at [121, 146] on div "27" at bounding box center [113, 149] width 21 height 7
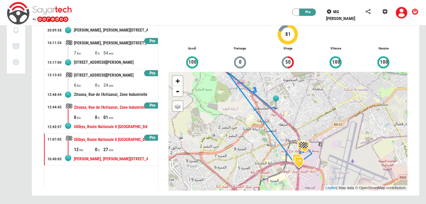
click at [127, 121] on div "Oilibya, Route Nationale 8 [GEOGRAPHIC_DATA] - [GEOGRAPHIC_DATA], [GEOGRAPHIC_D…" at bounding box center [111, 127] width 74 height 13
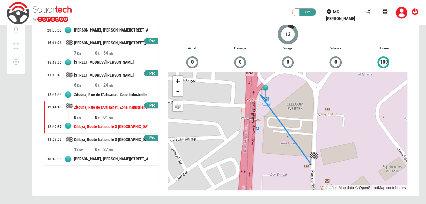
click at [243, 143] on div "+ - OSM Map Google Map Google Satellite Leaflet | Map data © OpenStreetMap cont…" at bounding box center [287, 131] width 239 height 119
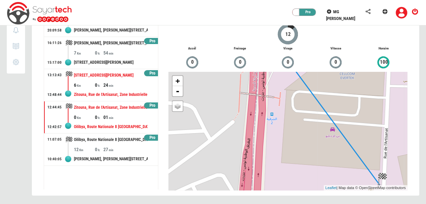
click at [102, 73] on div "[STREET_ADDRESS][PERSON_NAME]" at bounding box center [111, 75] width 74 height 13
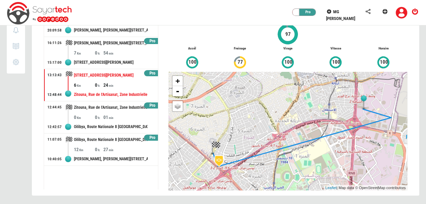
click at [99, 57] on div "[STREET_ADDRESS][PERSON_NAME]" at bounding box center [111, 62] width 74 height 13
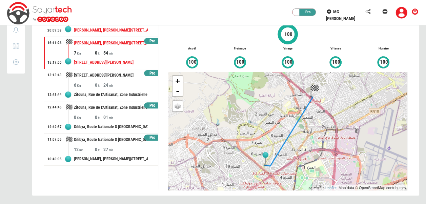
click at [126, 28] on div "[PERSON_NAME], [PERSON_NAME][STREET_ADDRESS]" at bounding box center [111, 30] width 74 height 13
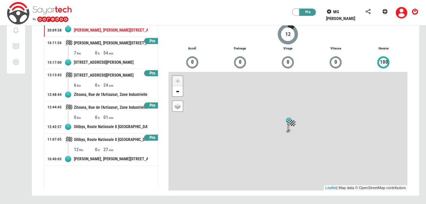
scroll to position [0, 0]
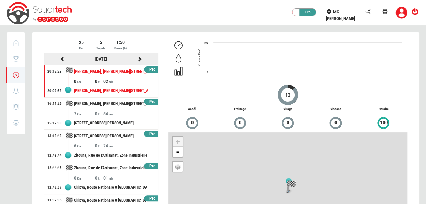
click at [138, 60] on icon at bounding box center [140, 59] width 6 height 5
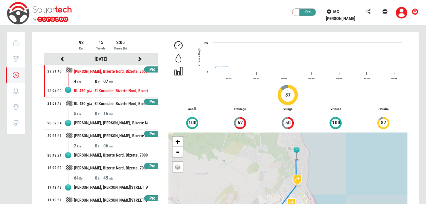
click at [138, 60] on div at bounding box center [225, 148] width 387 height 232
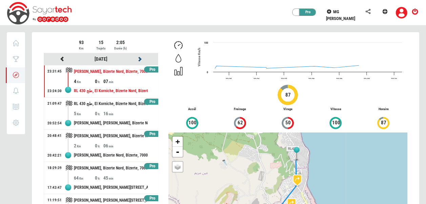
click at [138, 60] on icon at bounding box center [140, 59] width 6 height 5
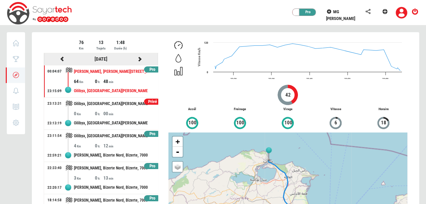
click at [60, 60] on icon at bounding box center [62, 59] width 6 height 5
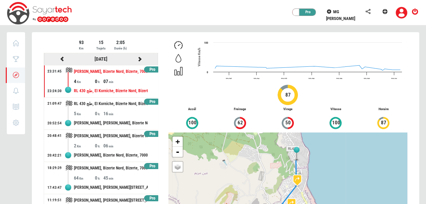
click at [137, 58] on icon at bounding box center [140, 59] width 6 height 5
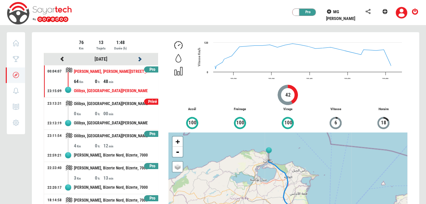
click at [137, 58] on icon at bounding box center [140, 59] width 6 height 5
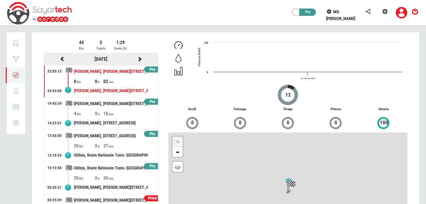
click at [63, 59] on icon at bounding box center [62, 59] width 6 height 5
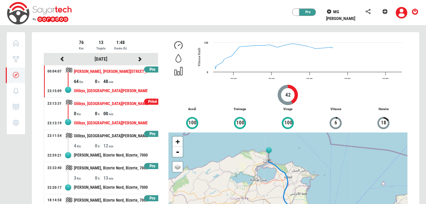
click at [109, 113] on div "00" at bounding box center [113, 113] width 21 height 7
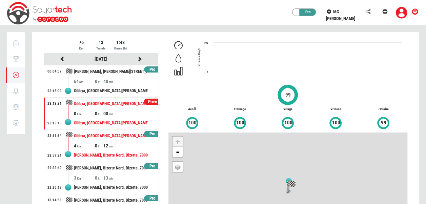
click at [88, 145] on div "4" at bounding box center [84, 145] width 21 height 7
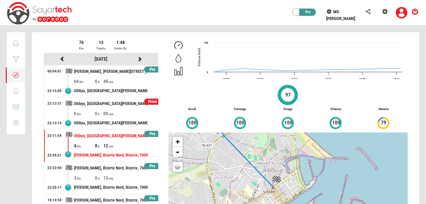
drag, startPoint x: 259, startPoint y: 187, endPoint x: 207, endPoint y: 139, distance: 71.0
click at [207, 139] on div "+ - OSM Map Google Map Google Satellite Leaflet | Map data © OpenStreetMap cont…" at bounding box center [287, 191] width 239 height 119
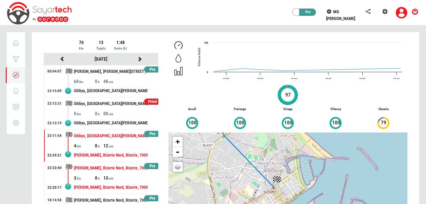
click at [113, 176] on div "13" at bounding box center [113, 177] width 21 height 7
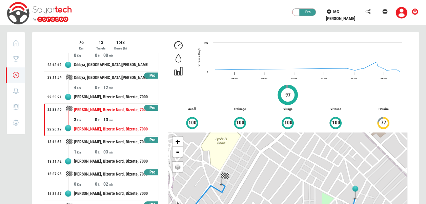
scroll to position [69, 0]
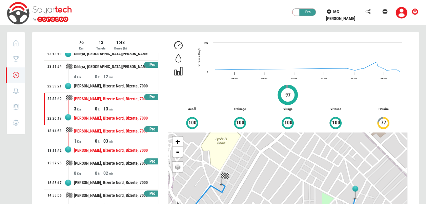
click at [107, 138] on div "03" at bounding box center [113, 141] width 21 height 7
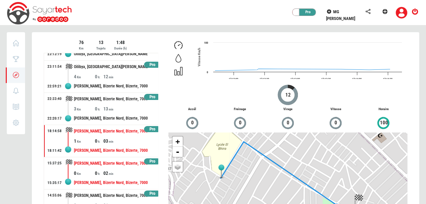
click at [107, 168] on div "[PERSON_NAME], Bizerte Nord, Bizerte, 7000, [GEOGRAPHIC_DATA]" at bounding box center [111, 163] width 74 height 13
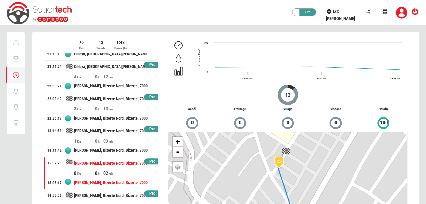
scroll to position [0, 0]
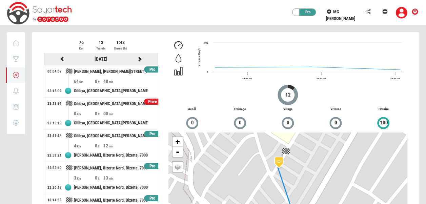
click at [137, 58] on icon at bounding box center [140, 59] width 6 height 5
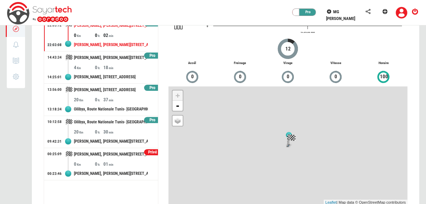
scroll to position [61, 0]
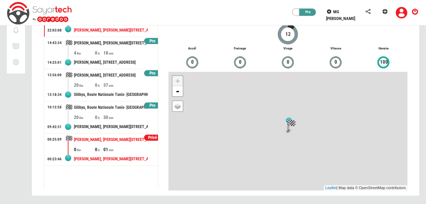
click at [130, 148] on div "0 0 01" at bounding box center [116, 149] width 84 height 7
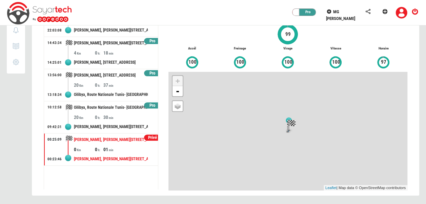
click at [106, 117] on div "30" at bounding box center [113, 117] width 21 height 7
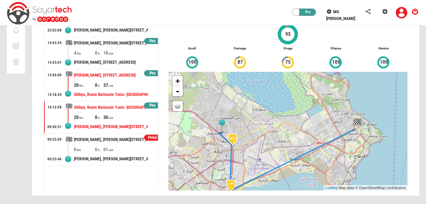
click at [92, 88] on div "Oilibya, Route Nationale Tunis- [GEOGRAPHIC_DATA], [GEOGRAPHIC_DATA], [GEOGRAPH…" at bounding box center [111, 94] width 74 height 13
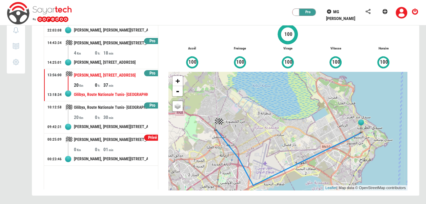
click at [112, 52] on div "18" at bounding box center [113, 52] width 21 height 7
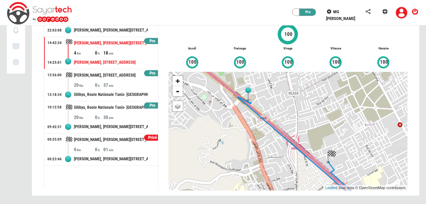
drag, startPoint x: 431, startPoint y: 59, endPoint x: 421, endPoint y: 41, distance: 20.2
click at [421, 41] on div "Aperçu Score Trajets 0 Notifications 0 Rapport Paramètres MG [PERSON_NAME] 8824…" at bounding box center [213, 84] width 426 height 239
click at [421, 41] on div "MG [PERSON_NAME] 8824 TU 239 0 Km/h 42 775 Km [DATE] 12:52:47 depuis 7 minutes -" at bounding box center [225, 88] width 397 height 232
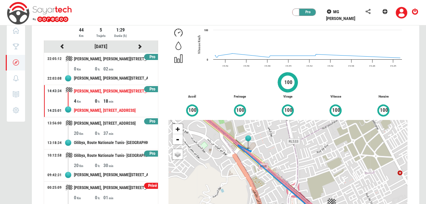
scroll to position [0, 0]
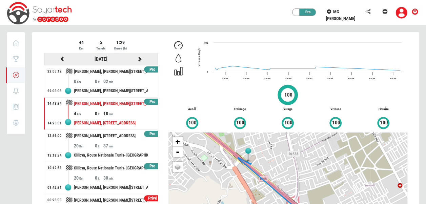
click at [139, 58] on icon at bounding box center [140, 59] width 6 height 5
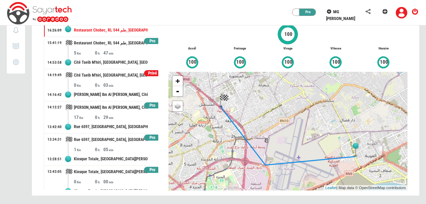
scroll to position [136, 0]
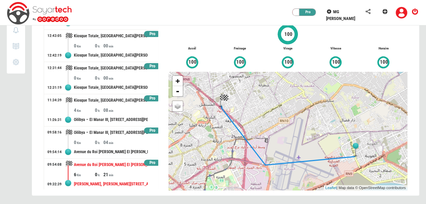
click at [119, 165] on div "Avenue du Roi [PERSON_NAME] El [PERSON_NAME], [PERSON_NAME][STREET_ADDRESS]" at bounding box center [111, 165] width 74 height 13
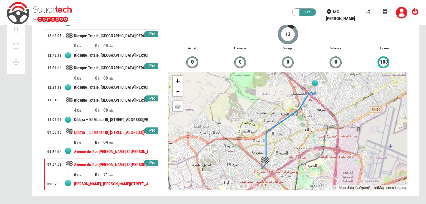
click at [97, 144] on div "0" at bounding box center [99, 142] width 8 height 7
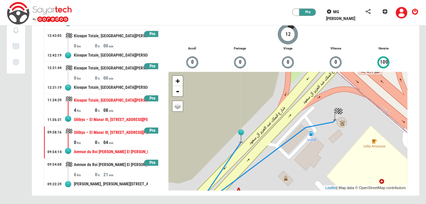
click at [93, 113] on div "Oilibya – El Manar III, [STREET_ADDRESS][PERSON_NAME][PERSON_NAME][PERSON_NAME]" at bounding box center [111, 119] width 74 height 13
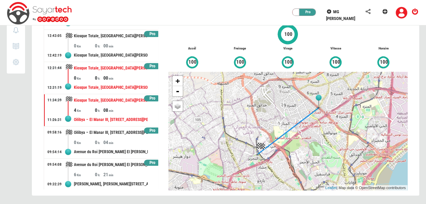
click at [86, 73] on div "Kiosque Totale, [GEOGRAPHIC_DATA][PERSON_NAME], [GEOGRAPHIC_DATA], [GEOGRAPHIC_…" at bounding box center [111, 68] width 74 height 13
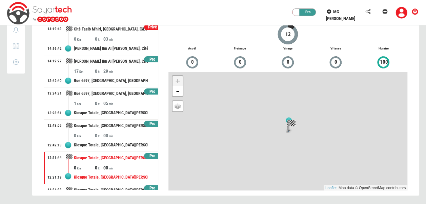
scroll to position [46, 0]
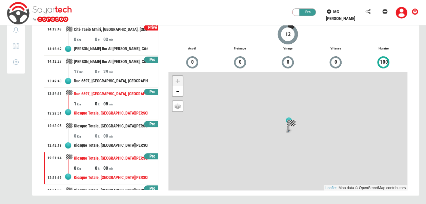
click at [123, 107] on div "Kiosque Totale, [GEOGRAPHIC_DATA][PERSON_NAME], [GEOGRAPHIC_DATA], [GEOGRAPHIC_…" at bounding box center [111, 113] width 74 height 13
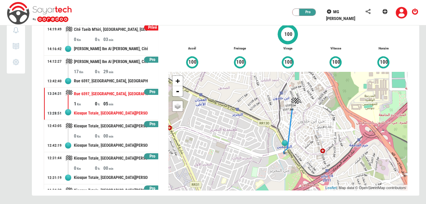
click at [98, 62] on div "[PERSON_NAME] Ibn Al [PERSON_NAME], Cité Taeib M'hiri, [GEOGRAPHIC_DATA], [GEOG…" at bounding box center [111, 62] width 74 height 13
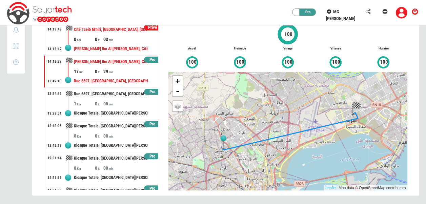
click at [104, 43] on div "[PERSON_NAME] Ibn Al [PERSON_NAME], Cité Taeib M'hiri, [GEOGRAPHIC_DATA], [GEOG…" at bounding box center [111, 49] width 74 height 13
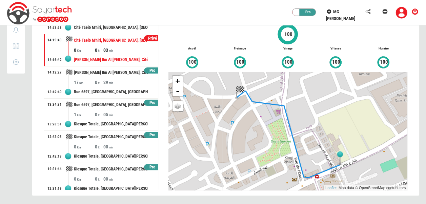
scroll to position [0, 0]
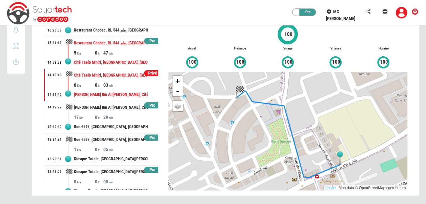
click at [113, 66] on div "Cité Taeib M'hiri, [GEOGRAPHIC_DATA], [GEOGRAPHIC_DATA], [GEOGRAPHIC_DATA], [GE…" at bounding box center [111, 62] width 74 height 13
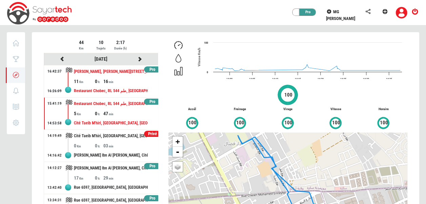
click at [117, 86] on div "Restaurant Chobec, RL 544 طم, [GEOGRAPHIC_DATA] M'hiri, [GEOGRAPHIC_DATA], [GEO…" at bounding box center [111, 91] width 74 height 13
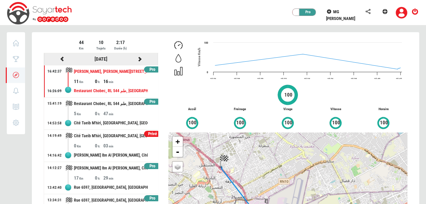
click at [137, 58] on icon at bounding box center [140, 59] width 6 height 5
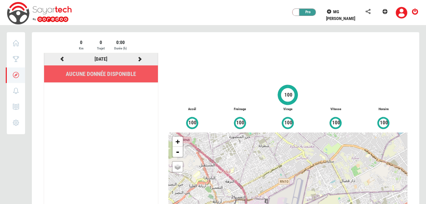
click at [138, 59] on icon at bounding box center [140, 59] width 6 height 5
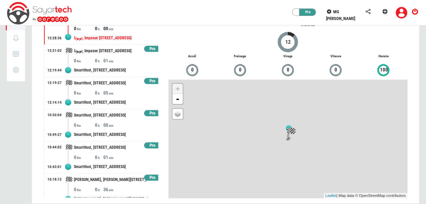
scroll to position [61, 0]
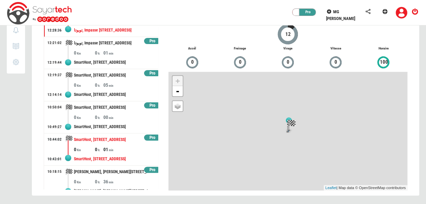
drag, startPoint x: 150, startPoint y: 157, endPoint x: 151, endPoint y: 161, distance: 4.1
click at [151, 161] on div "SmartHost, 3 bis, Impasse [GEOGRAPHIC_DATA], [GEOGRAPHIC_DATA] I, [GEOGRAPHIC_D…" at bounding box center [116, 149] width 84 height 32
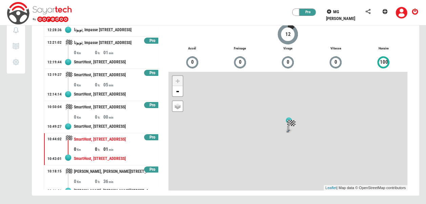
scroll to position [7, 0]
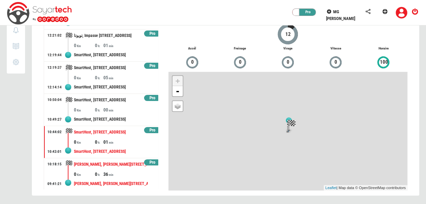
click at [126, 174] on div "0 0 36" at bounding box center [116, 174] width 84 height 7
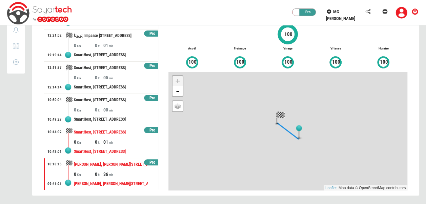
click at [118, 148] on div "SmartHost, [STREET_ADDRESS]" at bounding box center [111, 151] width 74 height 13
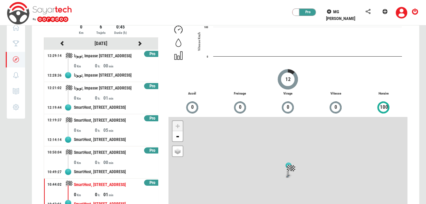
scroll to position [61, 0]
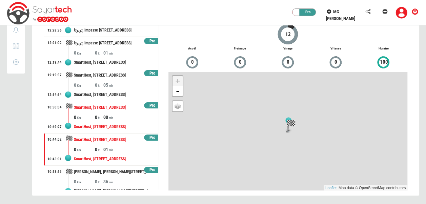
click at [112, 119] on div "00" at bounding box center [113, 117] width 21 height 7
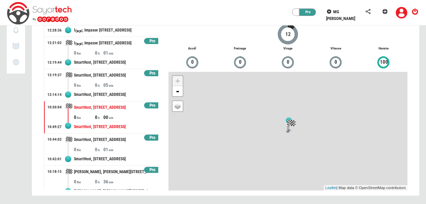
click at [110, 89] on div "SmartHost, [STREET_ADDRESS]" at bounding box center [111, 94] width 74 height 13
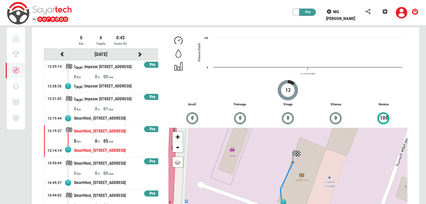
scroll to position [0, 0]
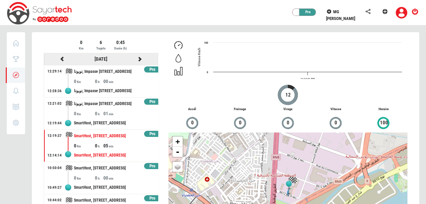
click at [135, 62] on div at bounding box center [139, 59] width 39 height 8
click at [137, 59] on icon at bounding box center [140, 59] width 6 height 5
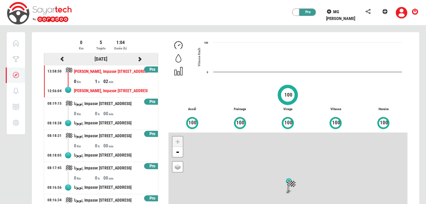
click at [141, 58] on icon at bounding box center [140, 59] width 6 height 5
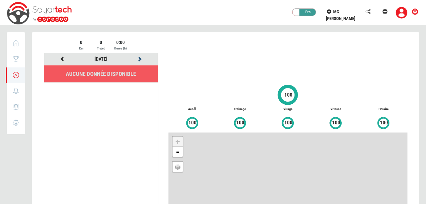
click at [141, 58] on icon at bounding box center [140, 59] width 6 height 5
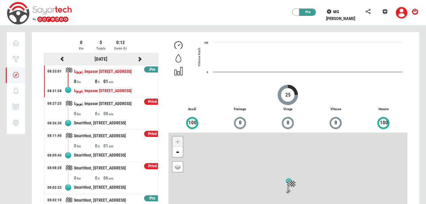
click at [139, 60] on icon at bounding box center [140, 59] width 6 height 5
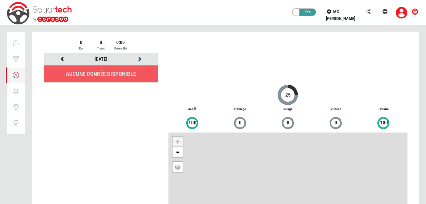
click at [139, 60] on icon at bounding box center [140, 59] width 6 height 5
click at [137, 60] on icon at bounding box center [140, 59] width 6 height 5
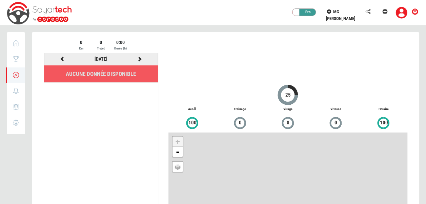
click at [137, 60] on icon at bounding box center [140, 59] width 6 height 5
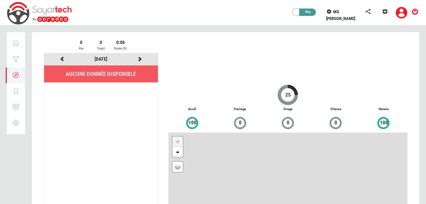
click at [128, 115] on ul "[DATE] Aucune donnée disponible" at bounding box center [101, 151] width 114 height 197
click at [143, 58] on div at bounding box center [139, 59] width 39 height 8
click at [141, 58] on icon at bounding box center [140, 59] width 6 height 5
click at [60, 58] on icon at bounding box center [62, 59] width 6 height 5
click at [142, 57] on icon at bounding box center [140, 59] width 6 height 5
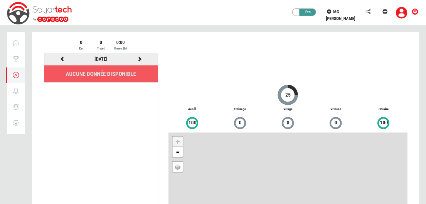
click at [142, 57] on icon at bounding box center [140, 59] width 6 height 5
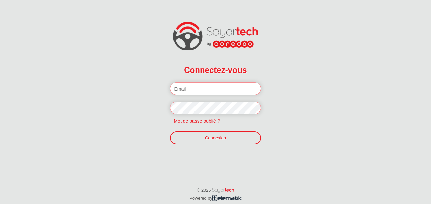
type input "salman.benothman@olaenergy.com"
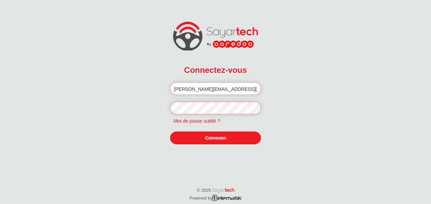
drag, startPoint x: 0, startPoint y: 0, endPoint x: 241, endPoint y: 141, distance: 278.8
click at [241, 141] on link "Connexion" at bounding box center [215, 137] width 90 height 13
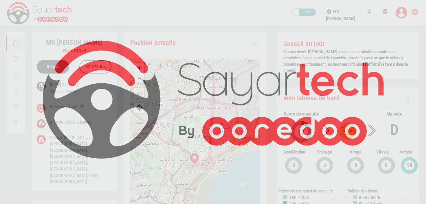
scroll to position [32, 0]
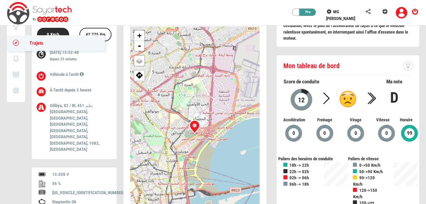
click at [19, 43] on icon at bounding box center [16, 42] width 8 height 5
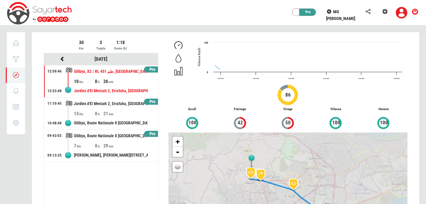
click at [88, 55] on div at bounding box center [225, 148] width 397 height 232
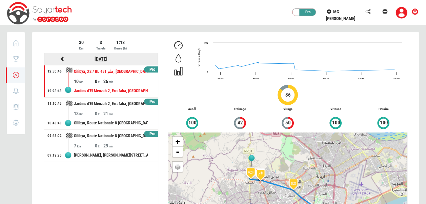
click at [95, 57] on link "[DATE]" at bounding box center [101, 58] width 13 height 5
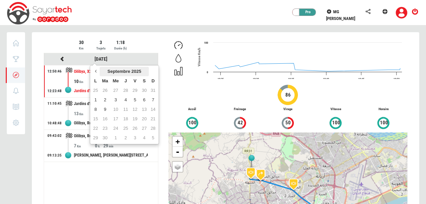
click at [119, 69] on th "Septembre 2025" at bounding box center [124, 71] width 49 height 9
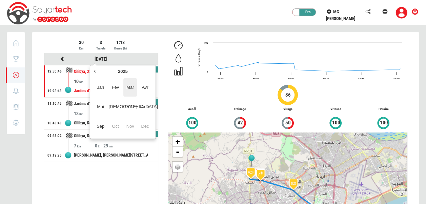
click at [134, 87] on span "Mar" at bounding box center [130, 87] width 14 height 18
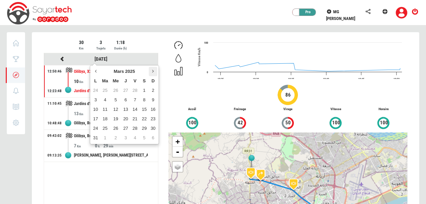
click at [150, 72] on th at bounding box center [153, 71] width 8 height 9
click at [149, 71] on th at bounding box center [153, 71] width 8 height 9
click at [94, 74] on th at bounding box center [95, 71] width 8 height 9
click at [128, 94] on td "3" at bounding box center [125, 90] width 9 height 9
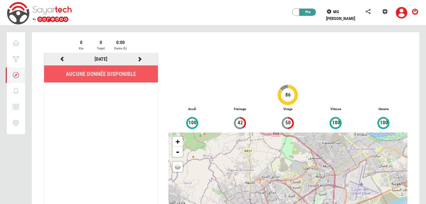
click at [144, 56] on div at bounding box center [139, 59] width 39 height 8
click at [140, 58] on icon at bounding box center [140, 59] width 6 height 5
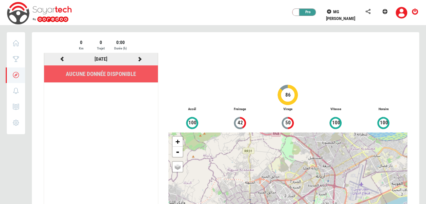
click at [140, 58] on icon at bounding box center [140, 59] width 6 height 5
click at [142, 59] on icon at bounding box center [140, 59] width 6 height 5
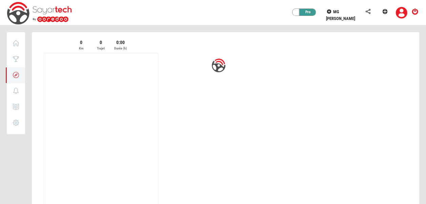
click at [142, 59] on div at bounding box center [225, 147] width 387 height 231
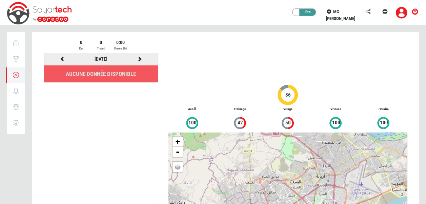
click at [142, 59] on icon at bounding box center [140, 59] width 6 height 5
